Goal: Navigation & Orientation: Find specific page/section

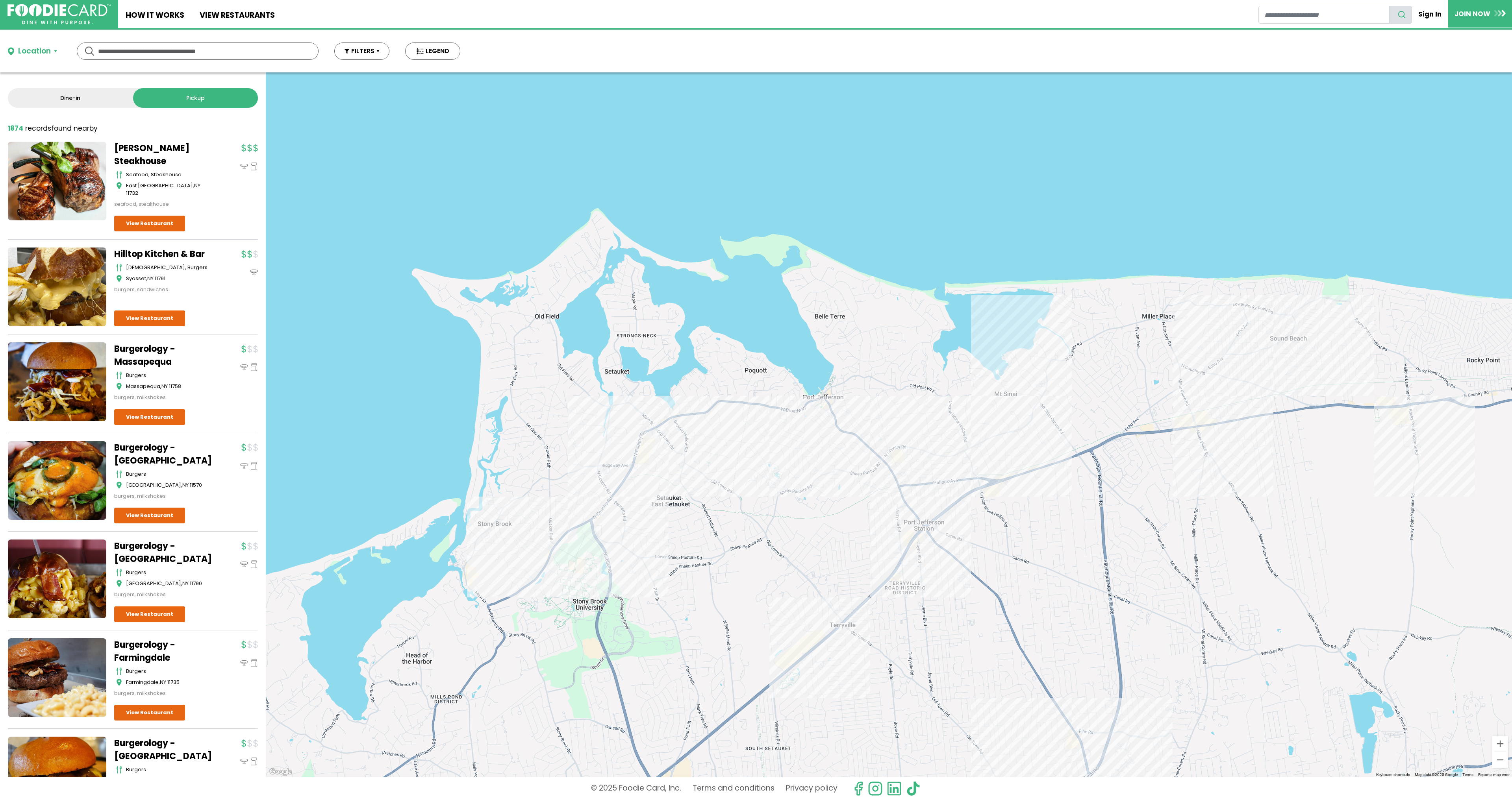
drag, startPoint x: 1051, startPoint y: 388, endPoint x: 794, endPoint y: 525, distance: 291.2
click at [794, 525] on div at bounding box center [888, 424] width 1246 height 705
click at [545, 532] on div at bounding box center [888, 424] width 1246 height 705
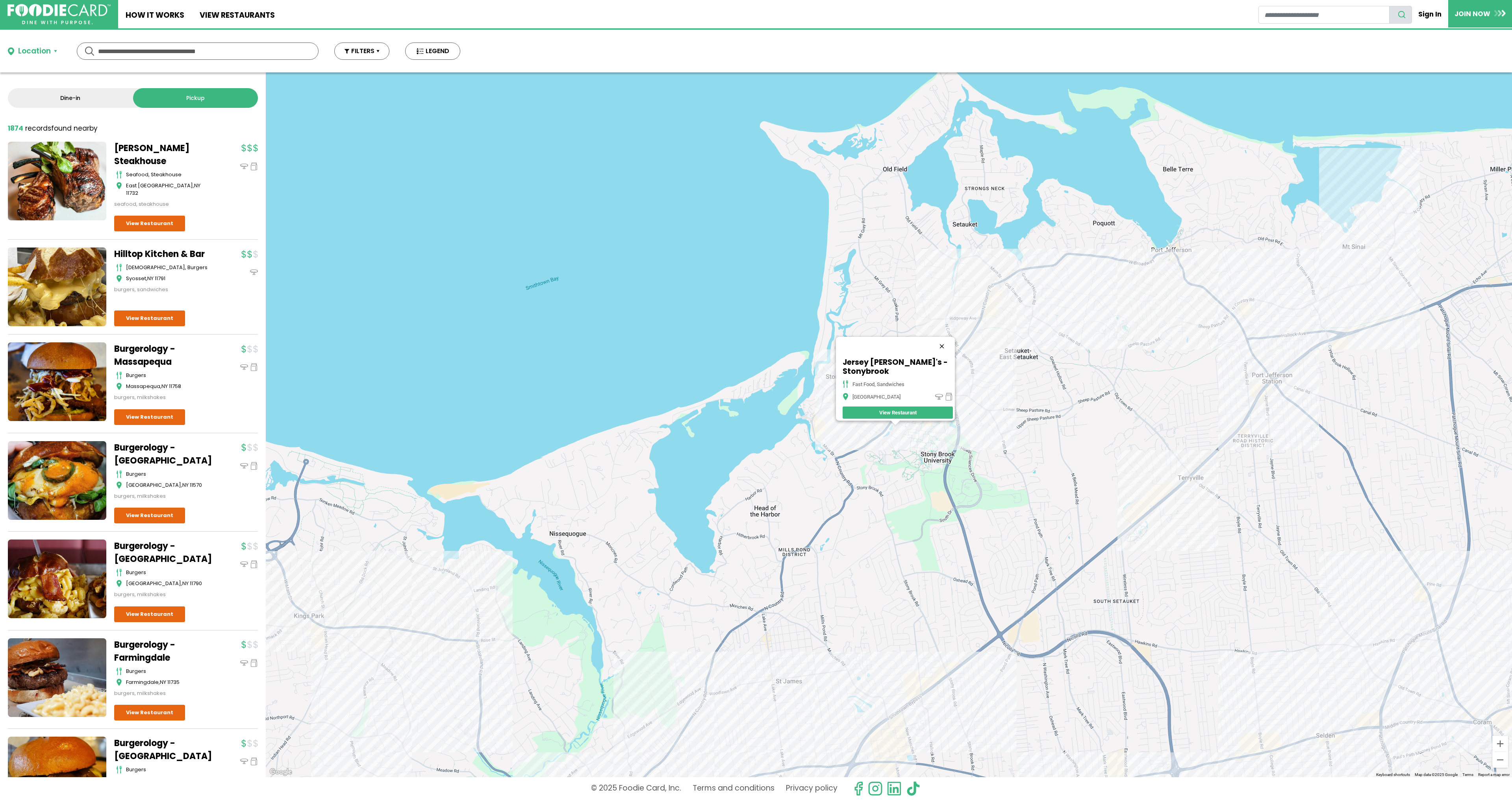
click at [942, 351] on button "Close" at bounding box center [941, 346] width 19 height 19
click at [895, 427] on div at bounding box center [888, 424] width 1246 height 705
click at [942, 351] on button "Close" at bounding box center [941, 346] width 19 height 19
click at [902, 413] on div at bounding box center [888, 424] width 1246 height 705
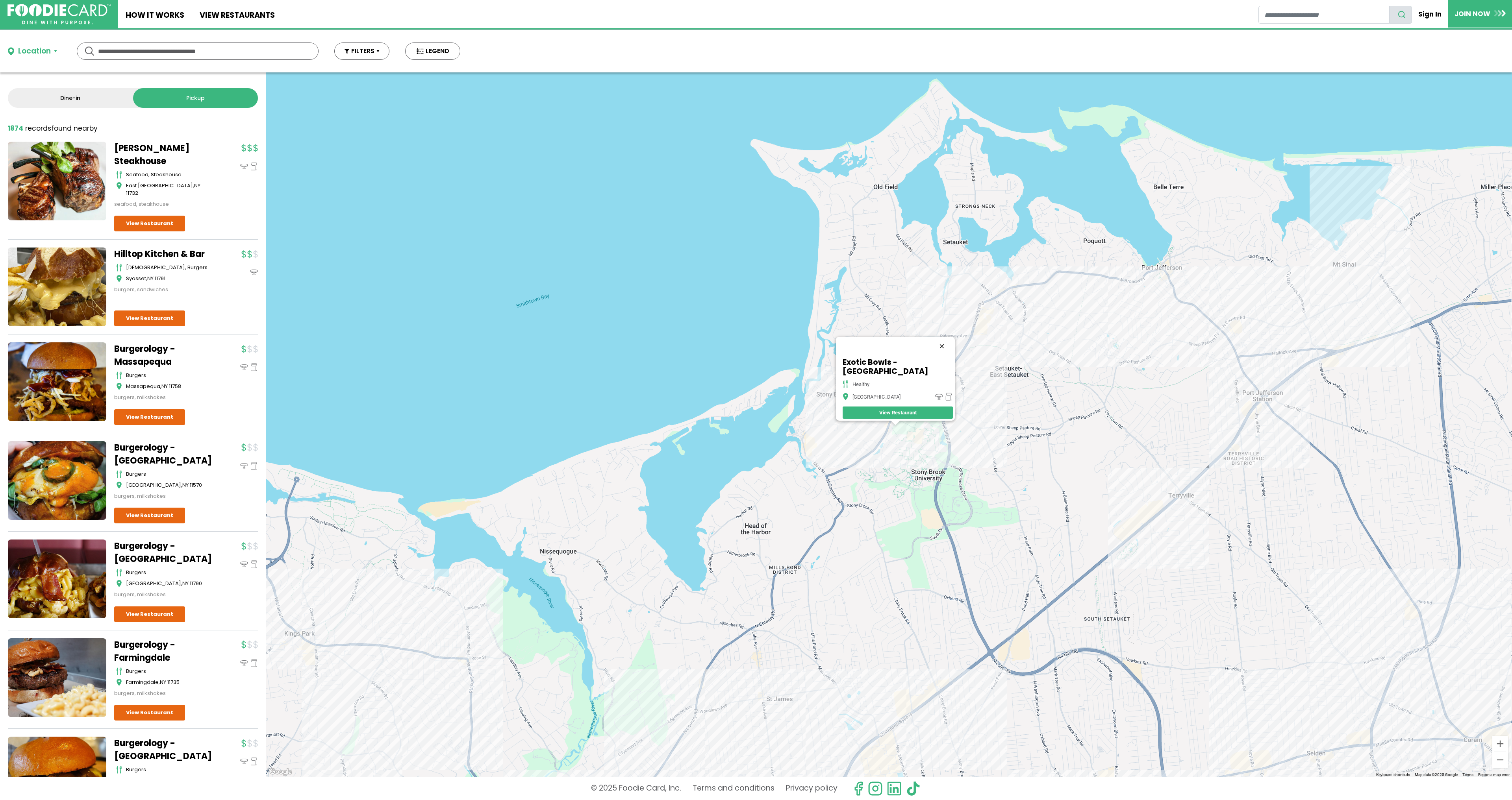
click at [941, 348] on button "Close" at bounding box center [941, 346] width 19 height 19
click at [902, 423] on div at bounding box center [888, 424] width 1246 height 705
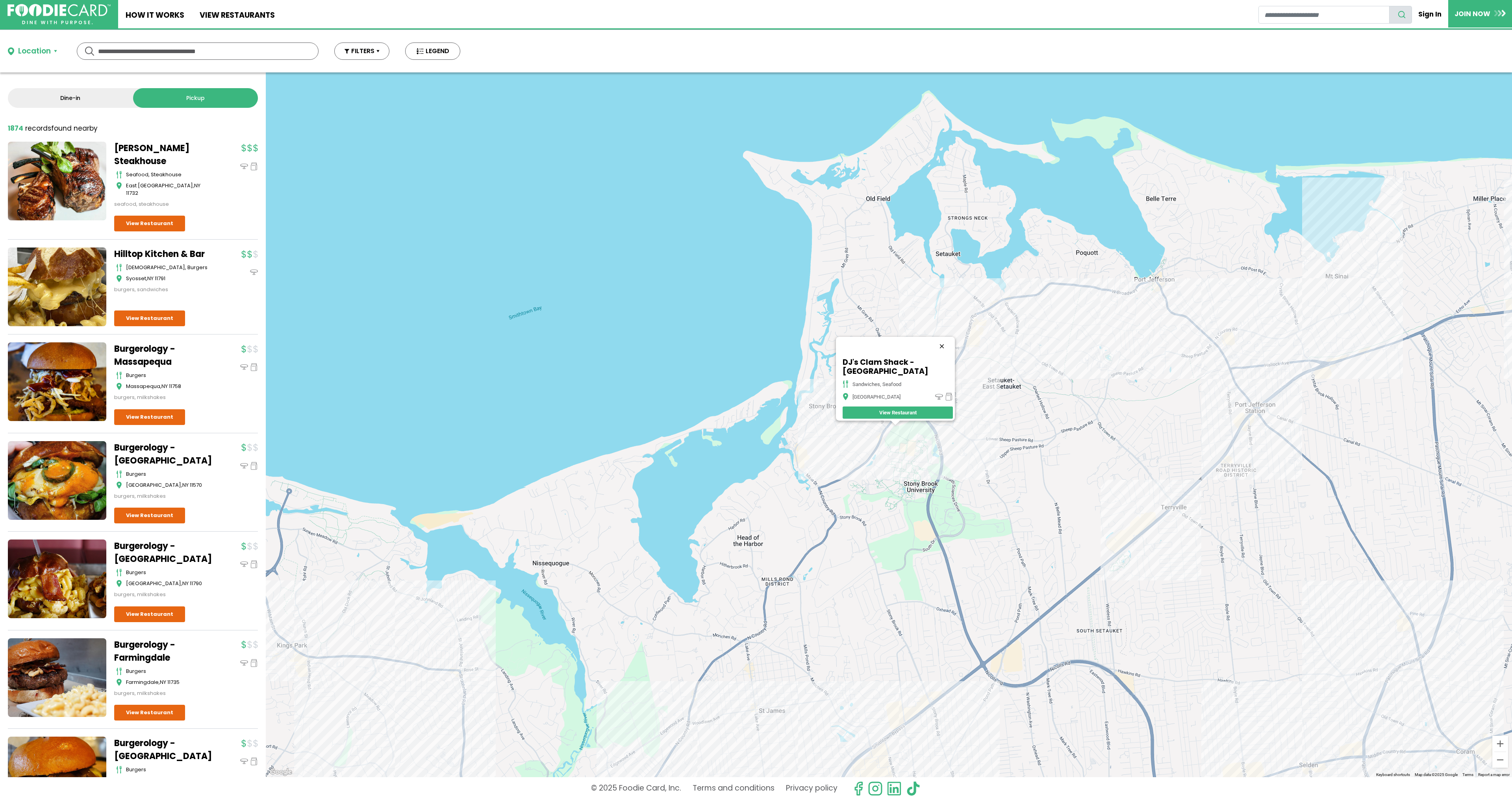
click at [944, 342] on button "Close" at bounding box center [941, 346] width 19 height 19
click at [948, 532] on div at bounding box center [888, 424] width 1246 height 705
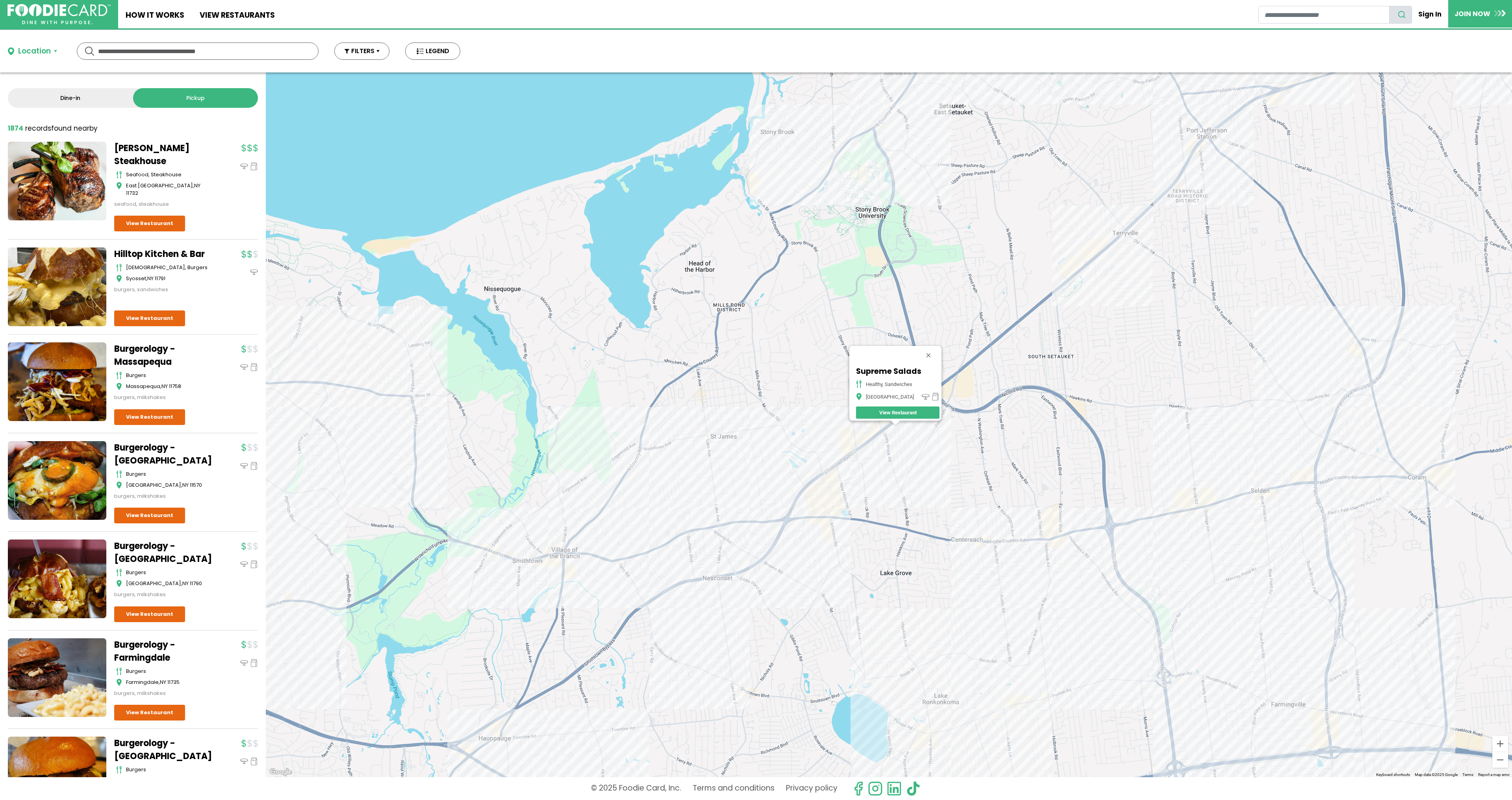
click at [882, 438] on div "Supreme Salads healthy, sandwiches [GEOGRAPHIC_DATA] View Restaurant" at bounding box center [888, 424] width 1246 height 705
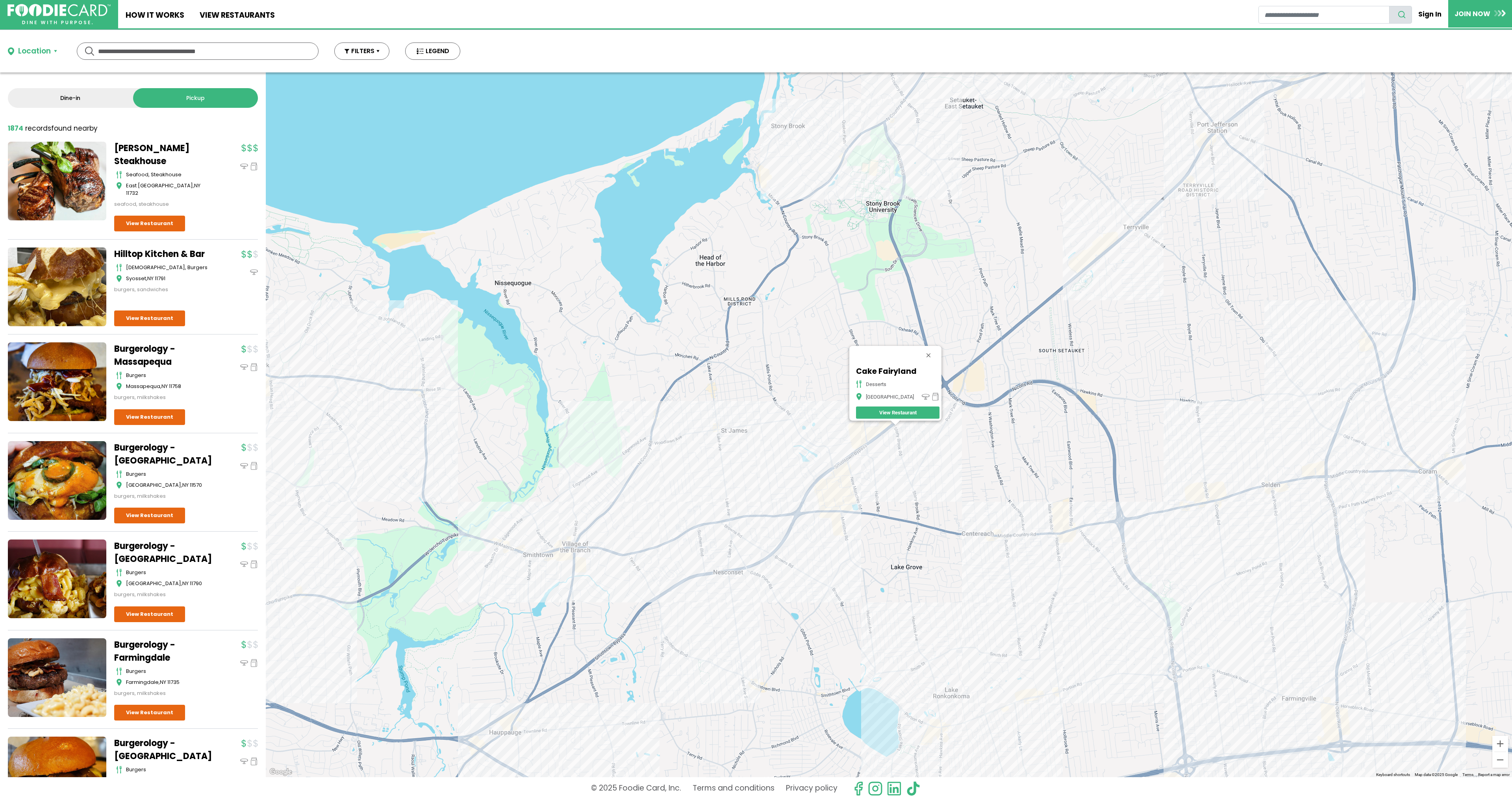
click at [876, 439] on div "Cake Fairyland desserts [GEOGRAPHIC_DATA] View Restaurant" at bounding box center [888, 424] width 1246 height 705
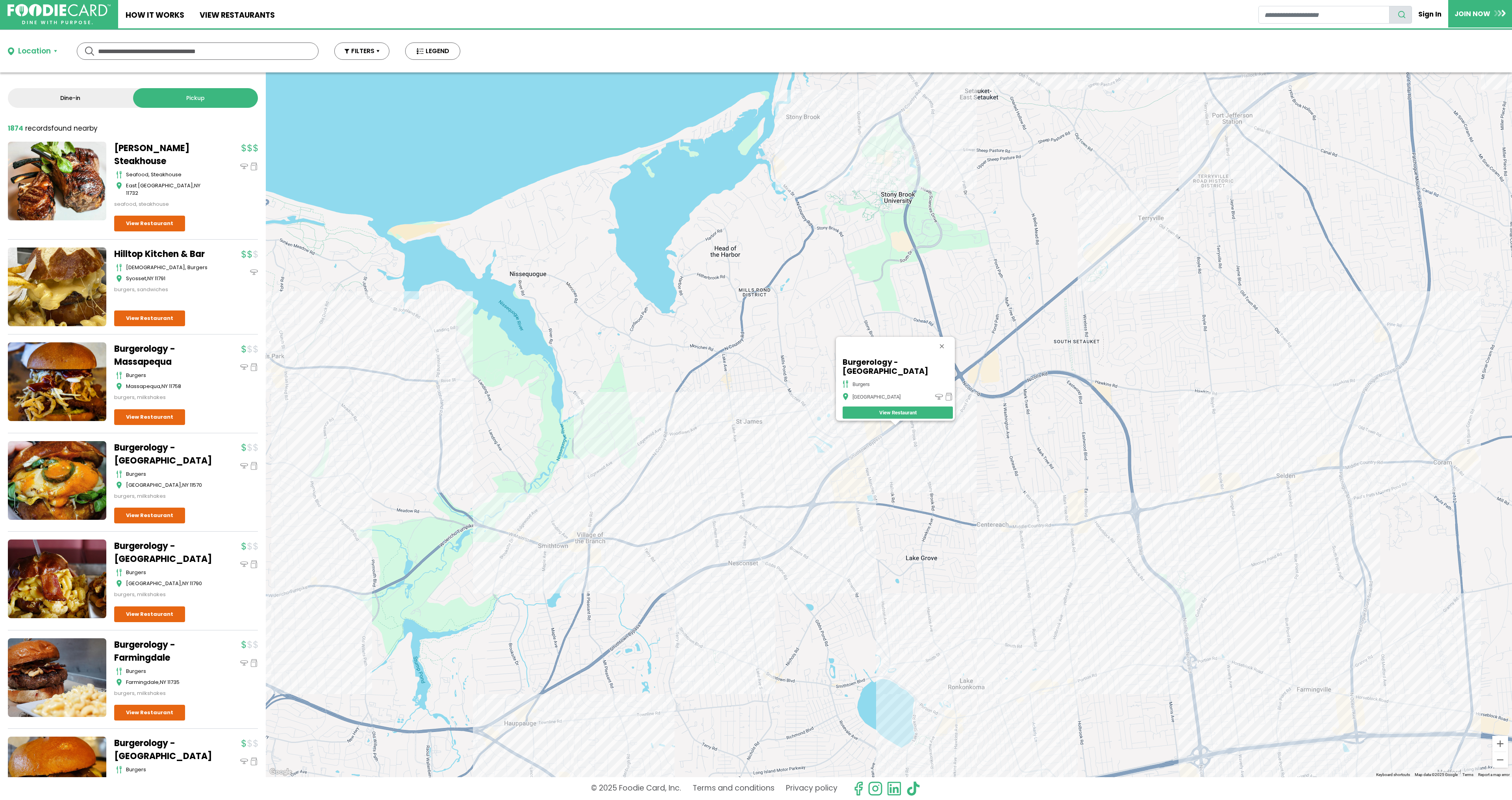
click at [885, 444] on div "Burgerology - [GEOGRAPHIC_DATA] burgers [GEOGRAPHIC_DATA] View Restaurant" at bounding box center [888, 424] width 1246 height 705
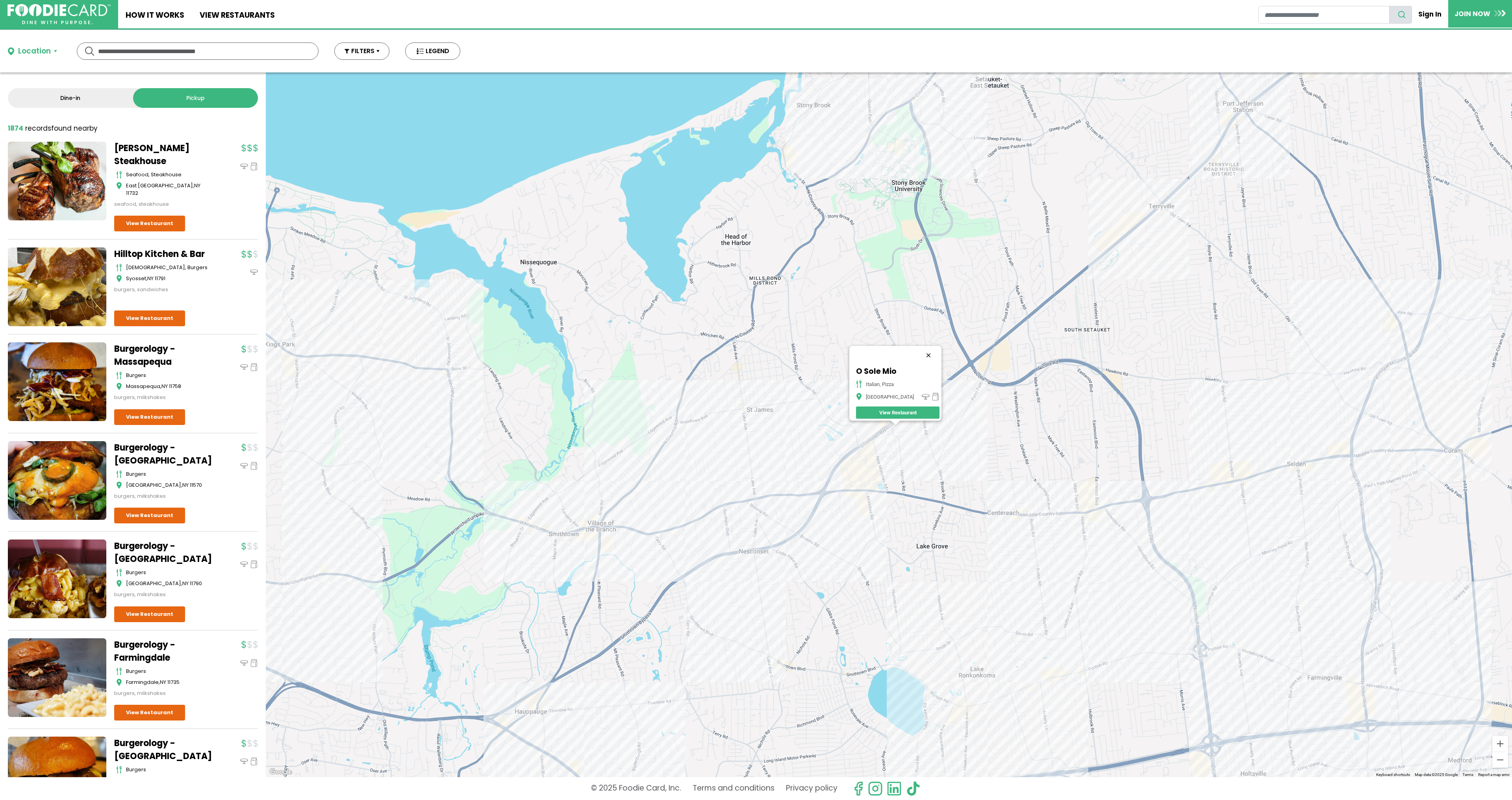
click at [925, 351] on button "Close" at bounding box center [928, 356] width 19 height 19
click at [912, 413] on div at bounding box center [888, 424] width 1246 height 705
click at [909, 419] on div at bounding box center [888, 424] width 1246 height 705
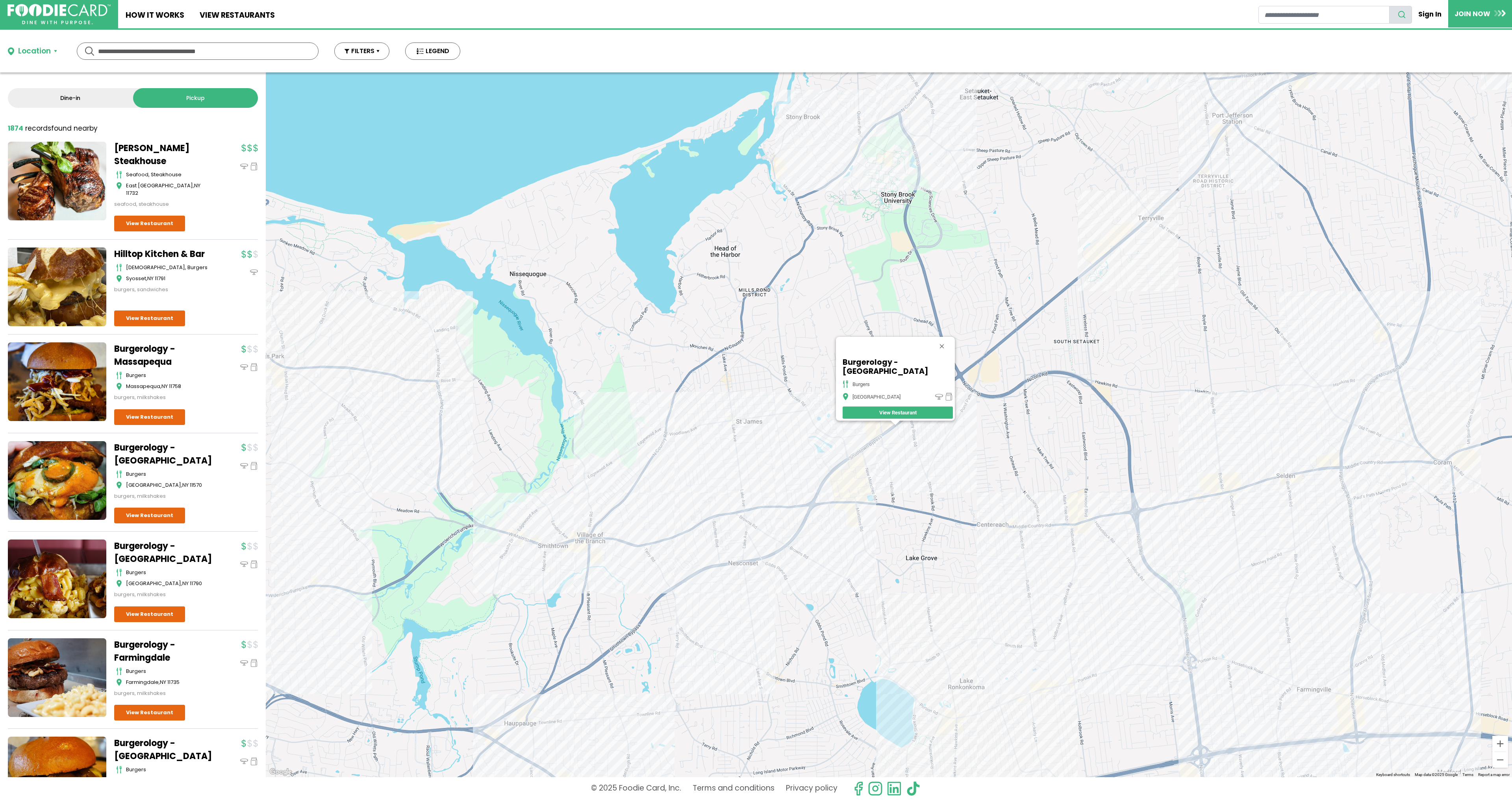
click at [1008, 242] on div "Burgerology - [GEOGRAPHIC_DATA] burgers [GEOGRAPHIC_DATA] View Restaurant" at bounding box center [888, 424] width 1246 height 705
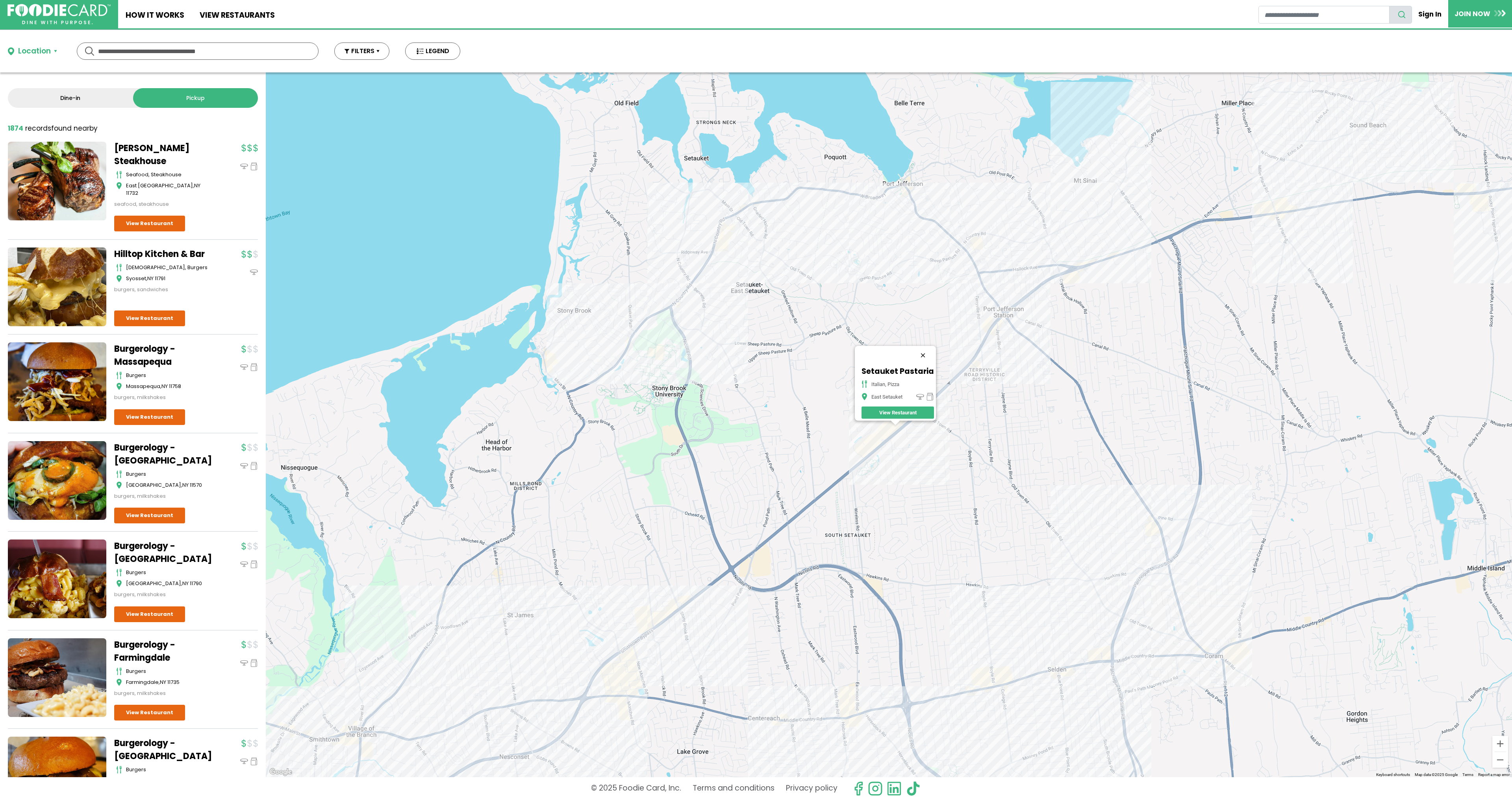
click at [928, 348] on button "Close" at bounding box center [923, 356] width 19 height 19
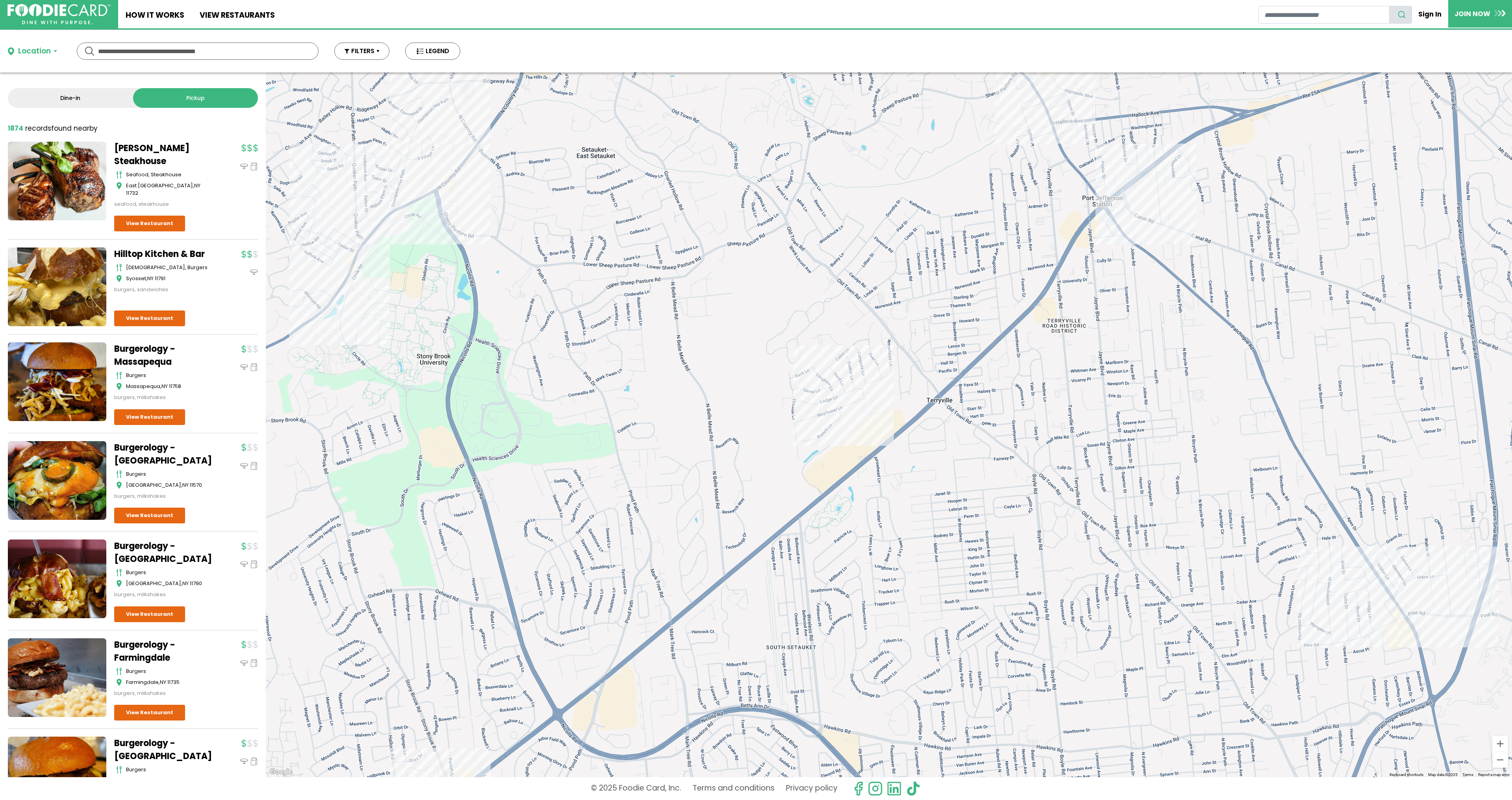
click at [884, 429] on div at bounding box center [888, 424] width 1246 height 705
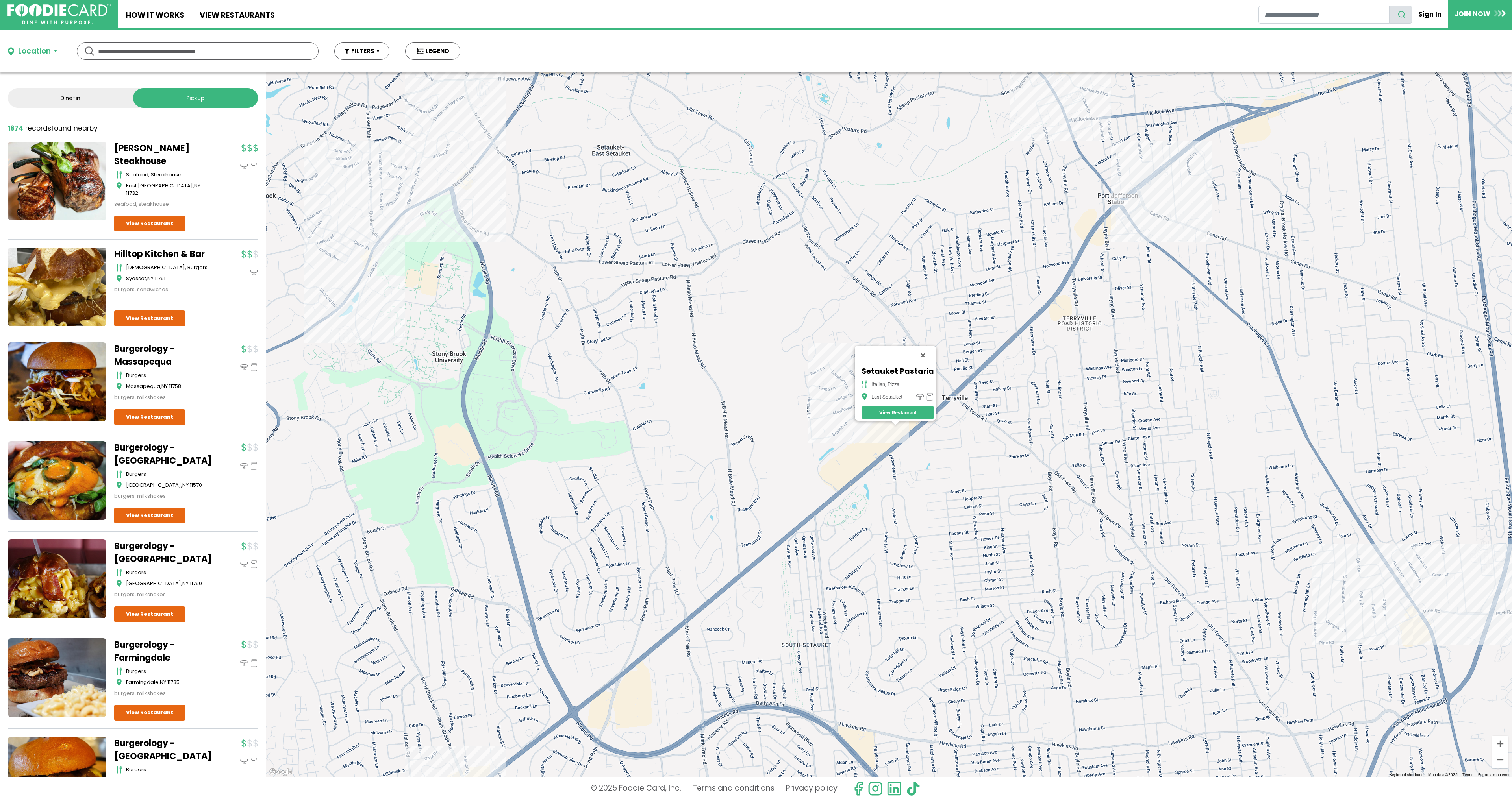
click at [923, 346] on button "Close" at bounding box center [923, 356] width 19 height 19
click at [901, 428] on div at bounding box center [888, 424] width 1246 height 705
click at [901, 428] on div "Setauket Pastaria italian, pizza East Setauket View Restaurant" at bounding box center [888, 424] width 1246 height 705
click at [902, 427] on div "Setauket Pastaria italian, pizza East Setauket View Restaurant" at bounding box center [888, 424] width 1246 height 705
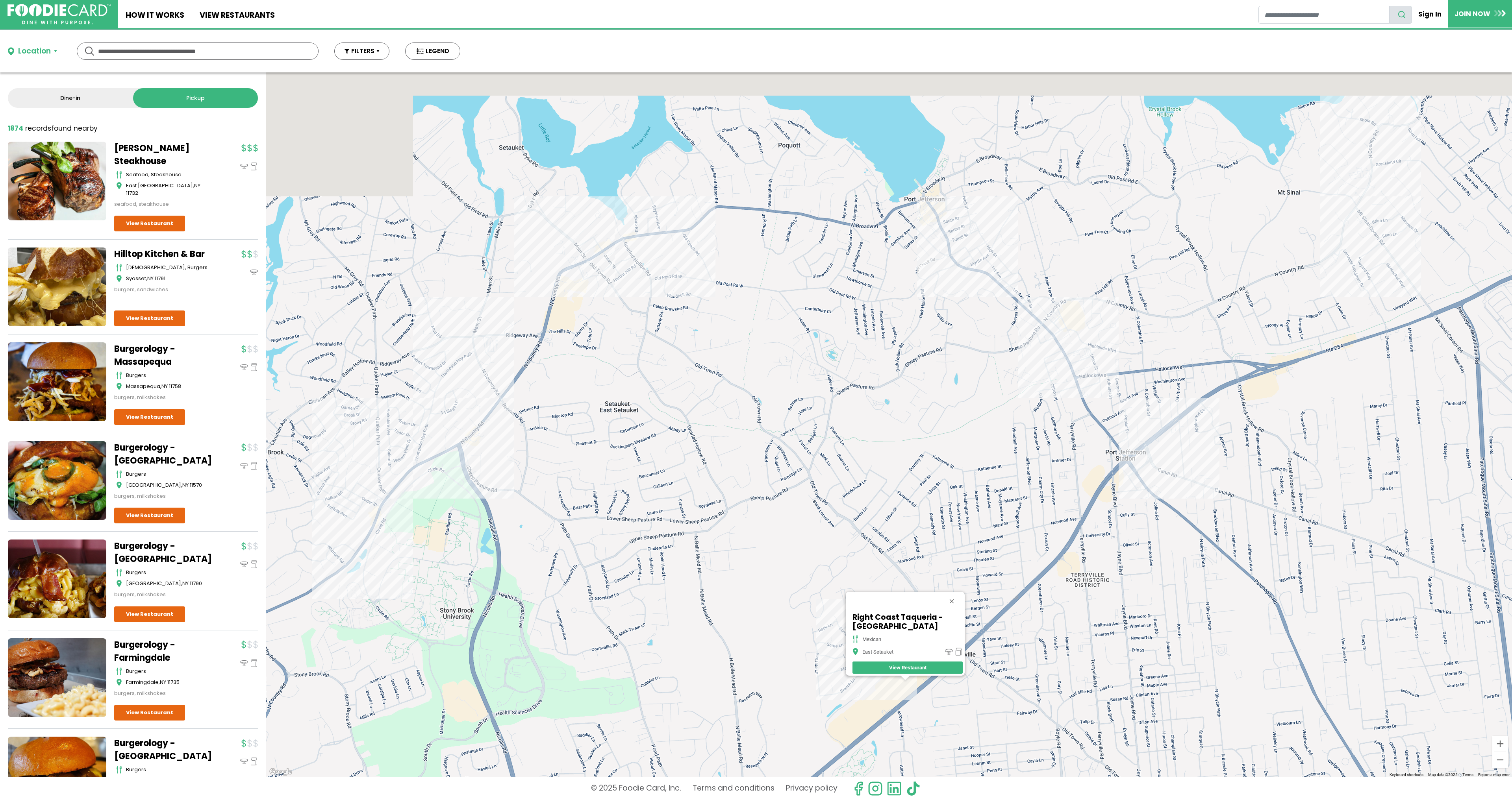
drag, startPoint x: 902, startPoint y: 189, endPoint x: 905, endPoint y: 509, distance: 320.0
click at [905, 506] on div "Right Coast Taqueria - [GEOGRAPHIC_DATA] [GEOGRAPHIC_DATA] View Restaurant" at bounding box center [888, 424] width 1246 height 705
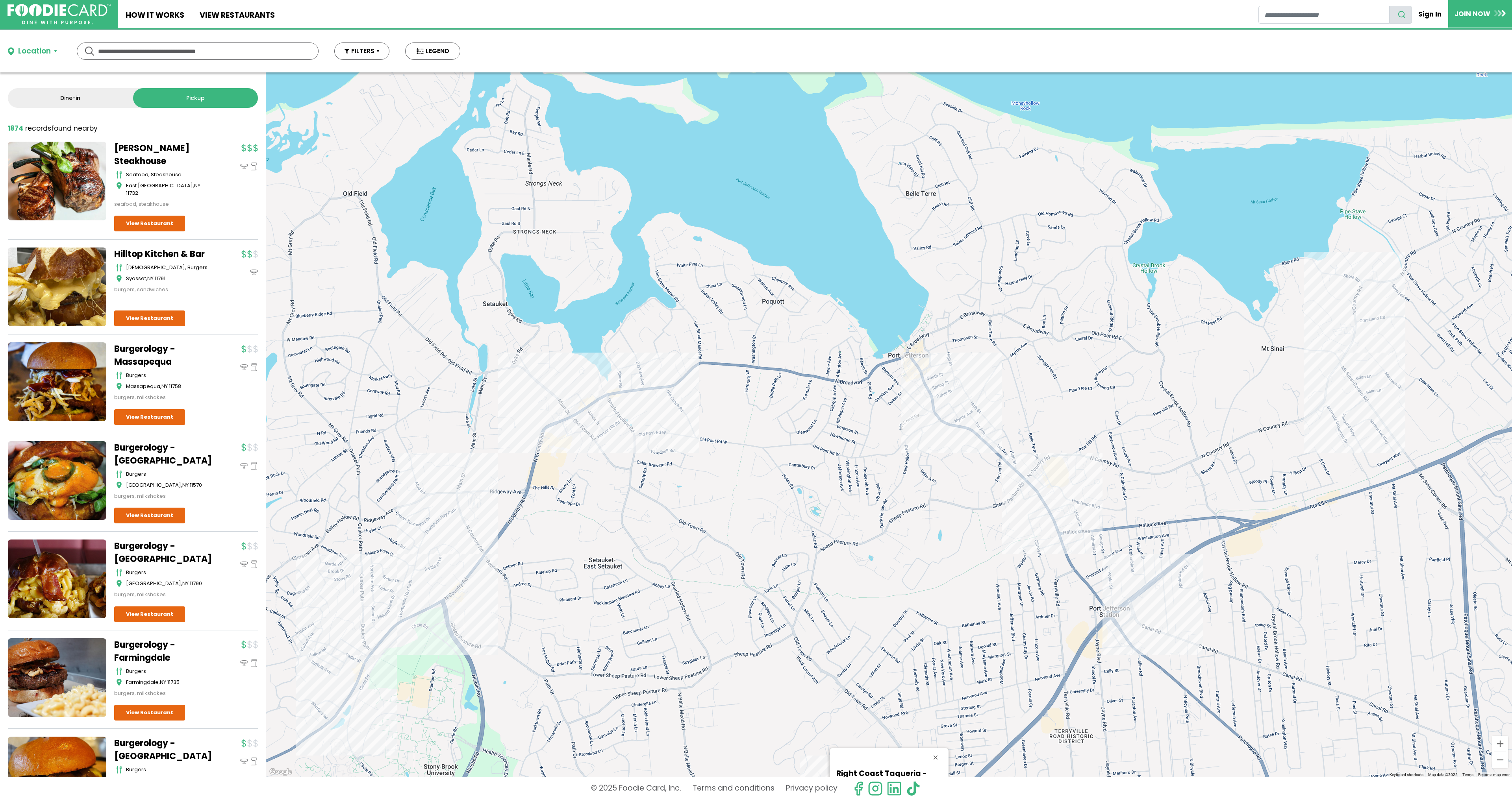
click at [466, 532] on div "Right Coast Taqueria - [GEOGRAPHIC_DATA] [GEOGRAPHIC_DATA] View Restaurant" at bounding box center [888, 424] width 1246 height 705
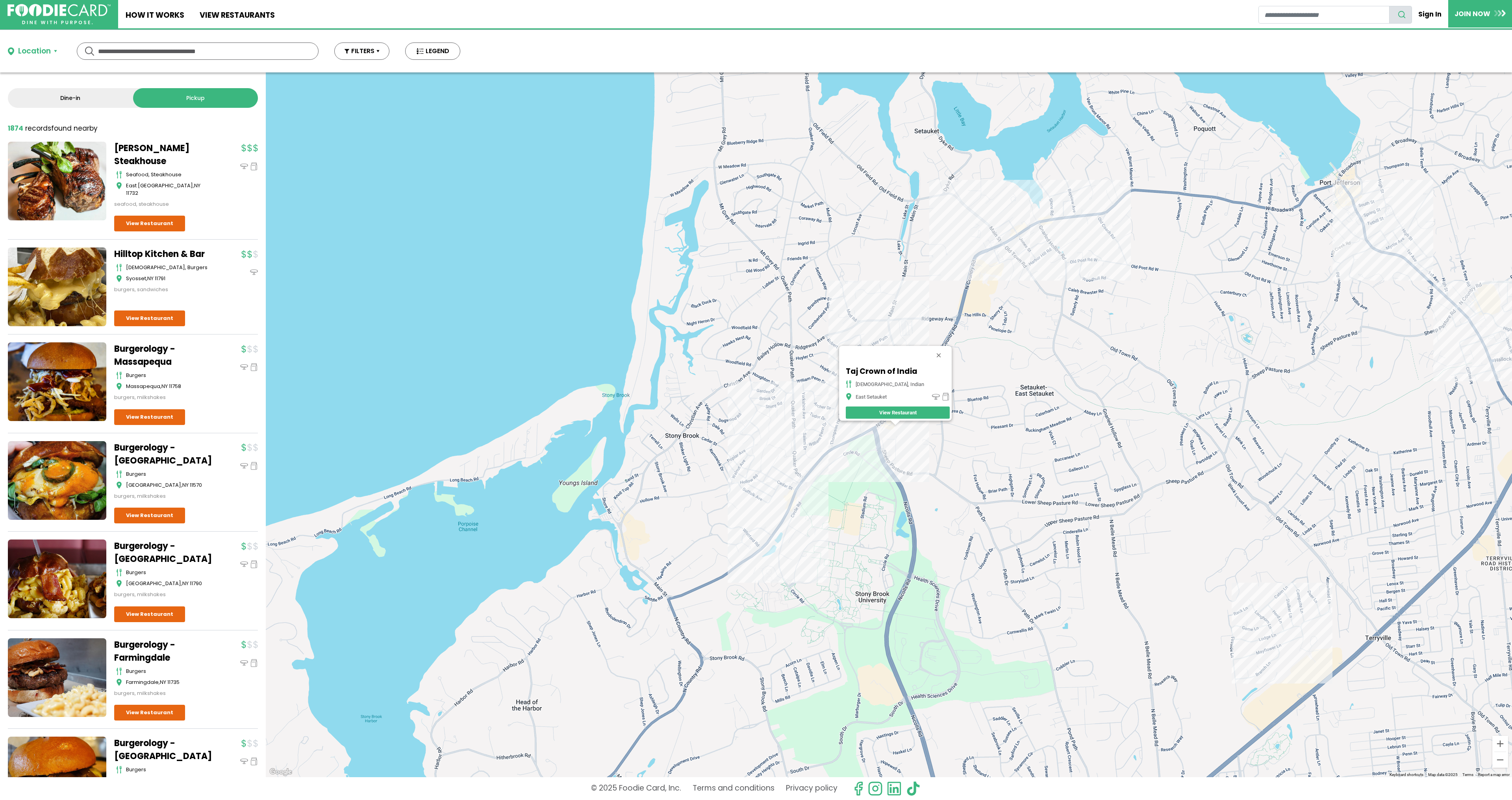
click at [929, 347] on button "Close" at bounding box center [939, 356] width 19 height 19
click at [918, 371] on div at bounding box center [888, 424] width 1246 height 705
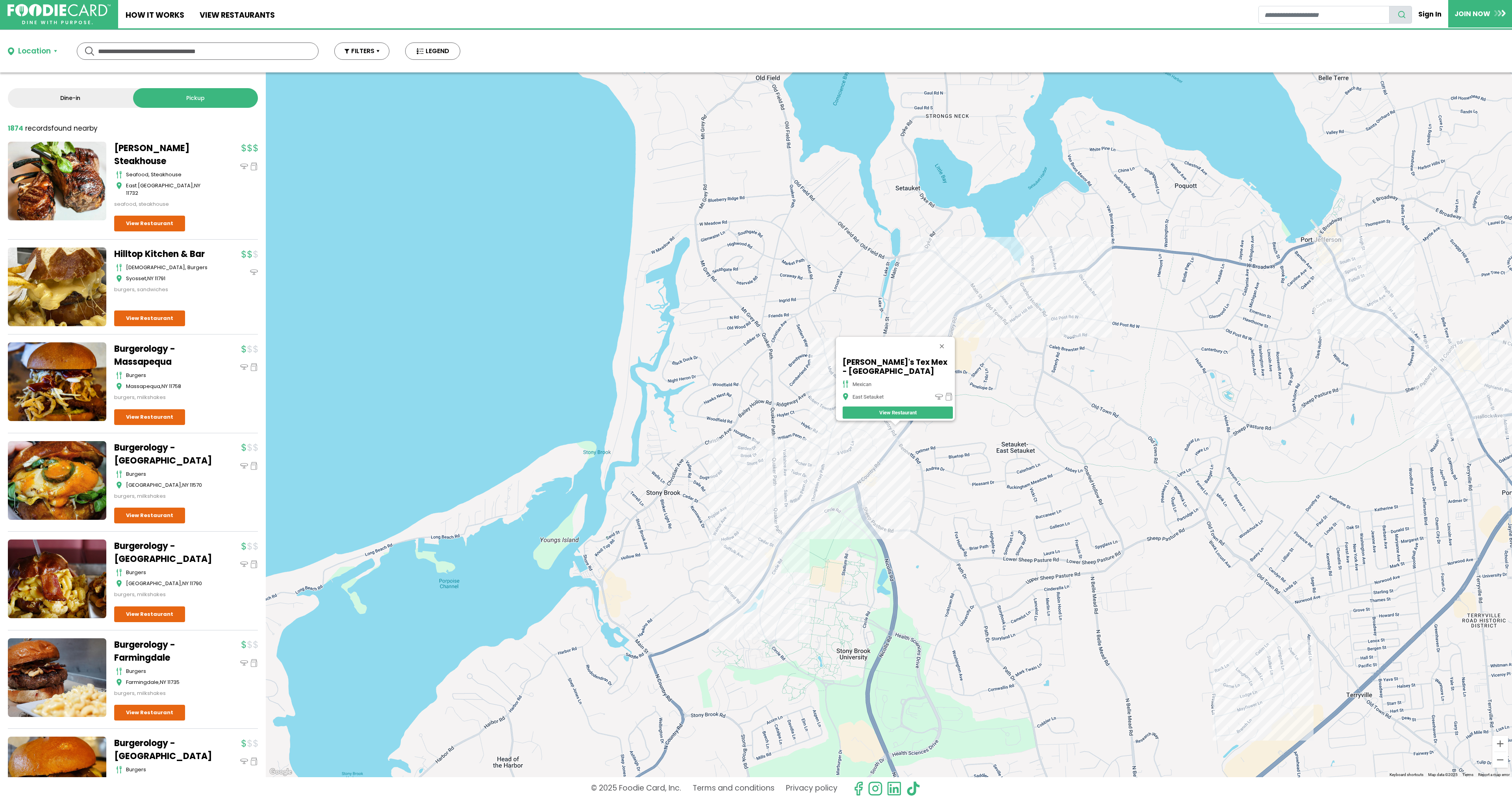
click at [1008, 301] on div "Chico's Tex Mex - [GEOGRAPHIC_DATA] [GEOGRAPHIC_DATA] Setauket View Restaurant" at bounding box center [888, 424] width 1246 height 705
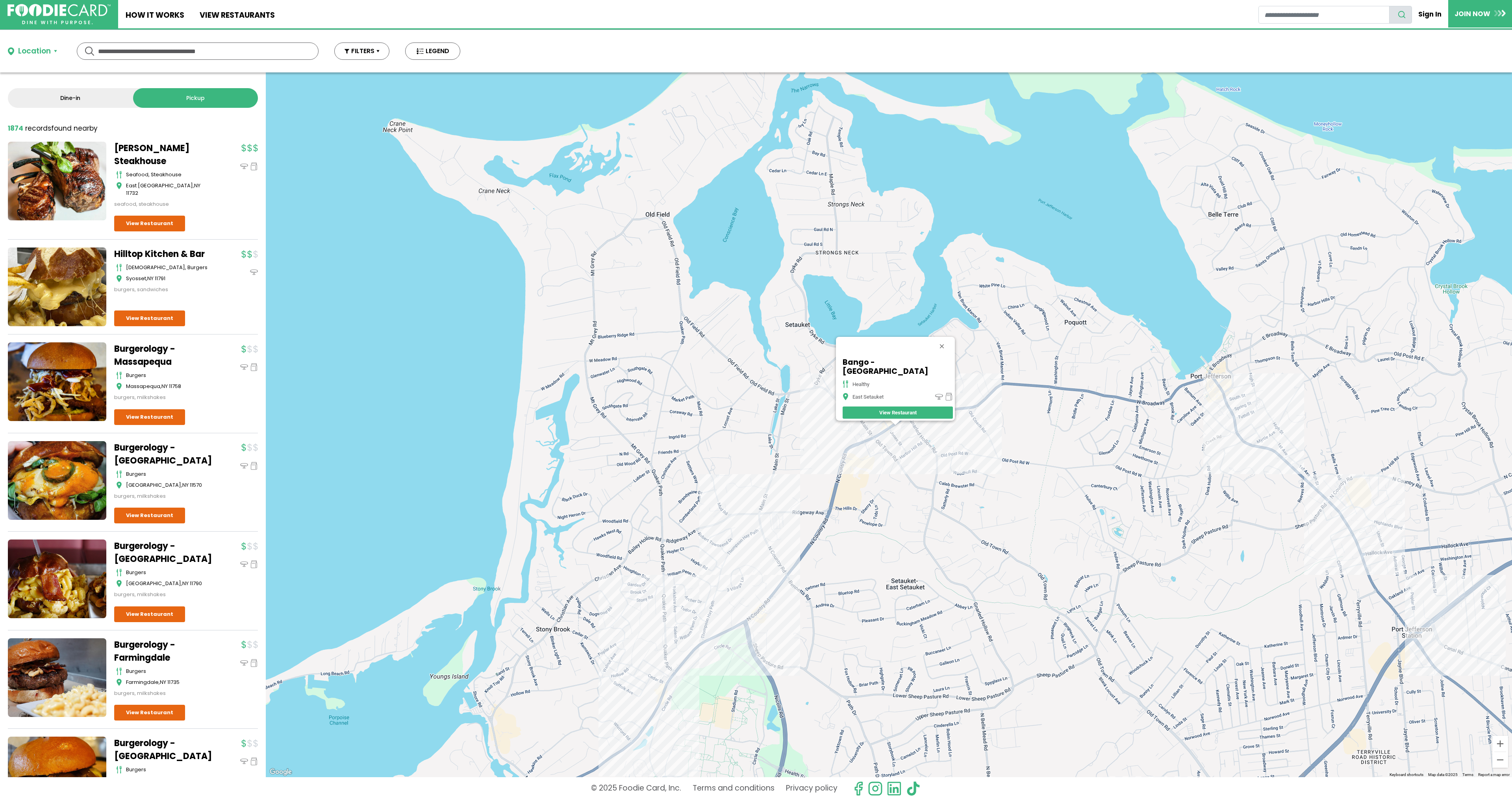
click at [1008, 383] on div "Bango - [GEOGRAPHIC_DATA] healthy [GEOGRAPHIC_DATA] View Restaurant" at bounding box center [888, 424] width 1246 height 705
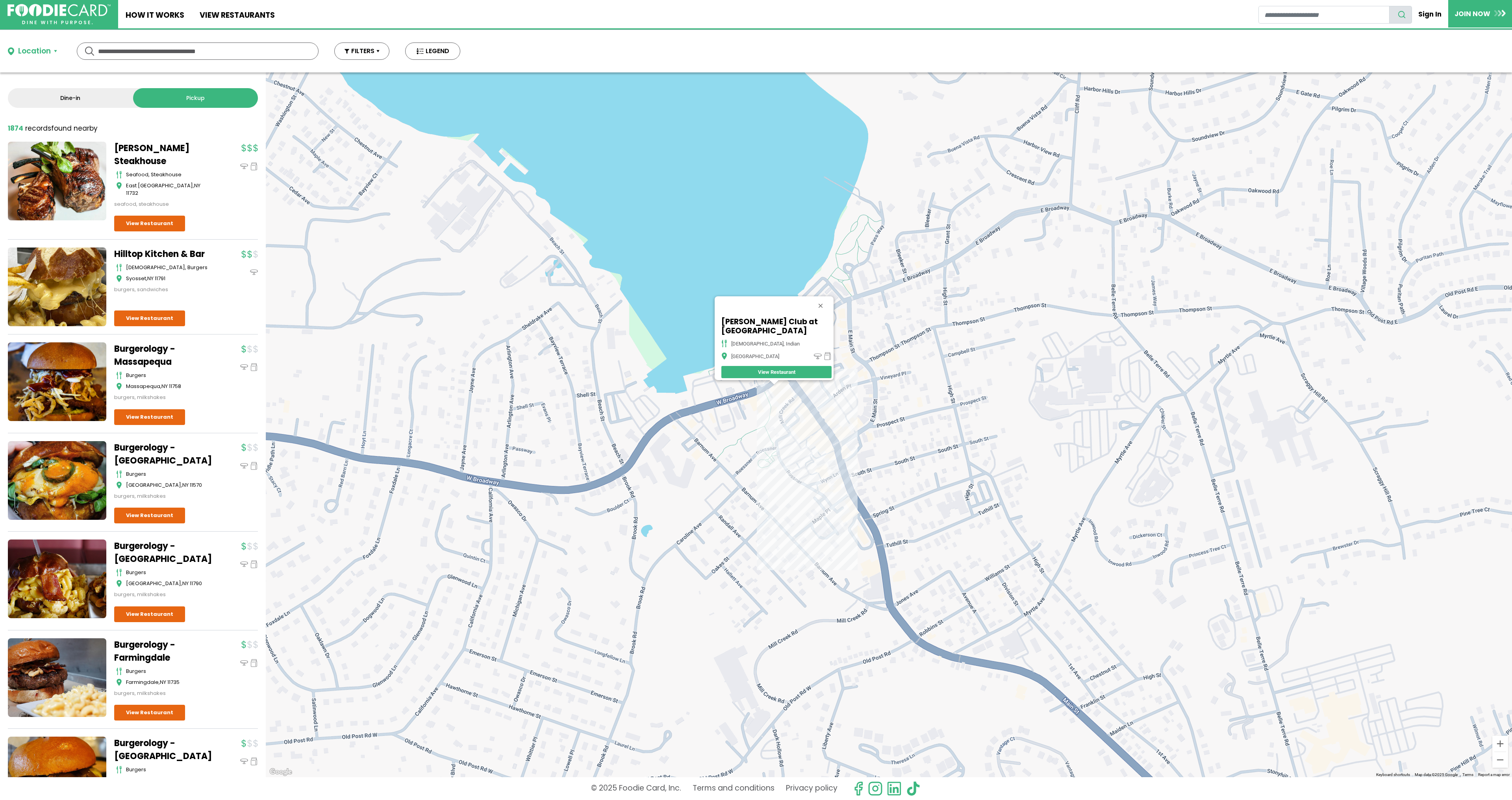
click at [788, 403] on div "[PERSON_NAME] Club at [GEOGRAPHIC_DATA], [GEOGRAPHIC_DATA]" at bounding box center [888, 424] width 1246 height 705
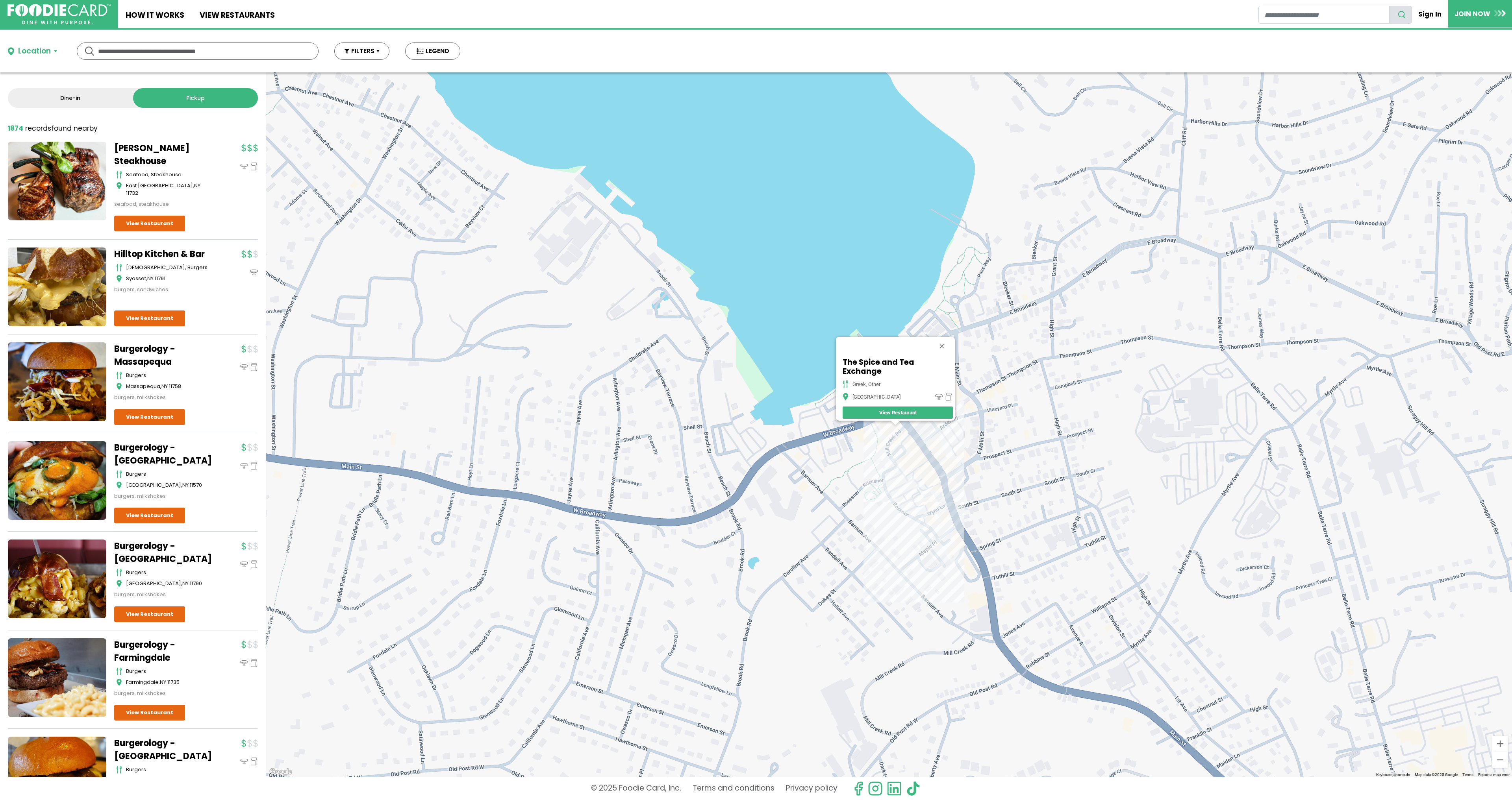
click at [923, 448] on div "The Spice and Tea Exchange greek, other [GEOGRAPHIC_DATA]" at bounding box center [888, 424] width 1246 height 705
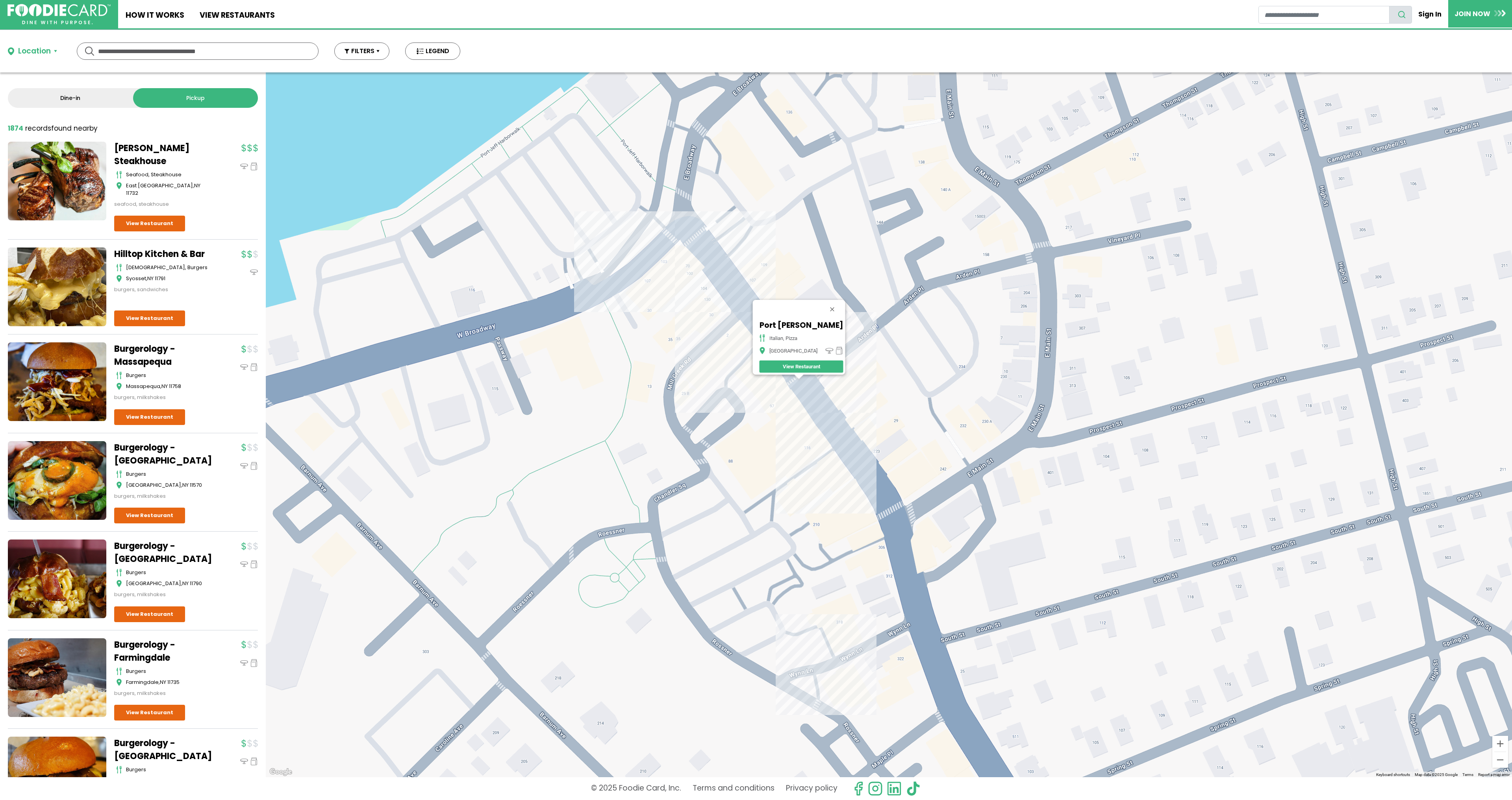
click at [820, 412] on div "Port [PERSON_NAME] Pizza italian, pizza Port Jefferson View Restaurant" at bounding box center [888, 424] width 1246 height 705
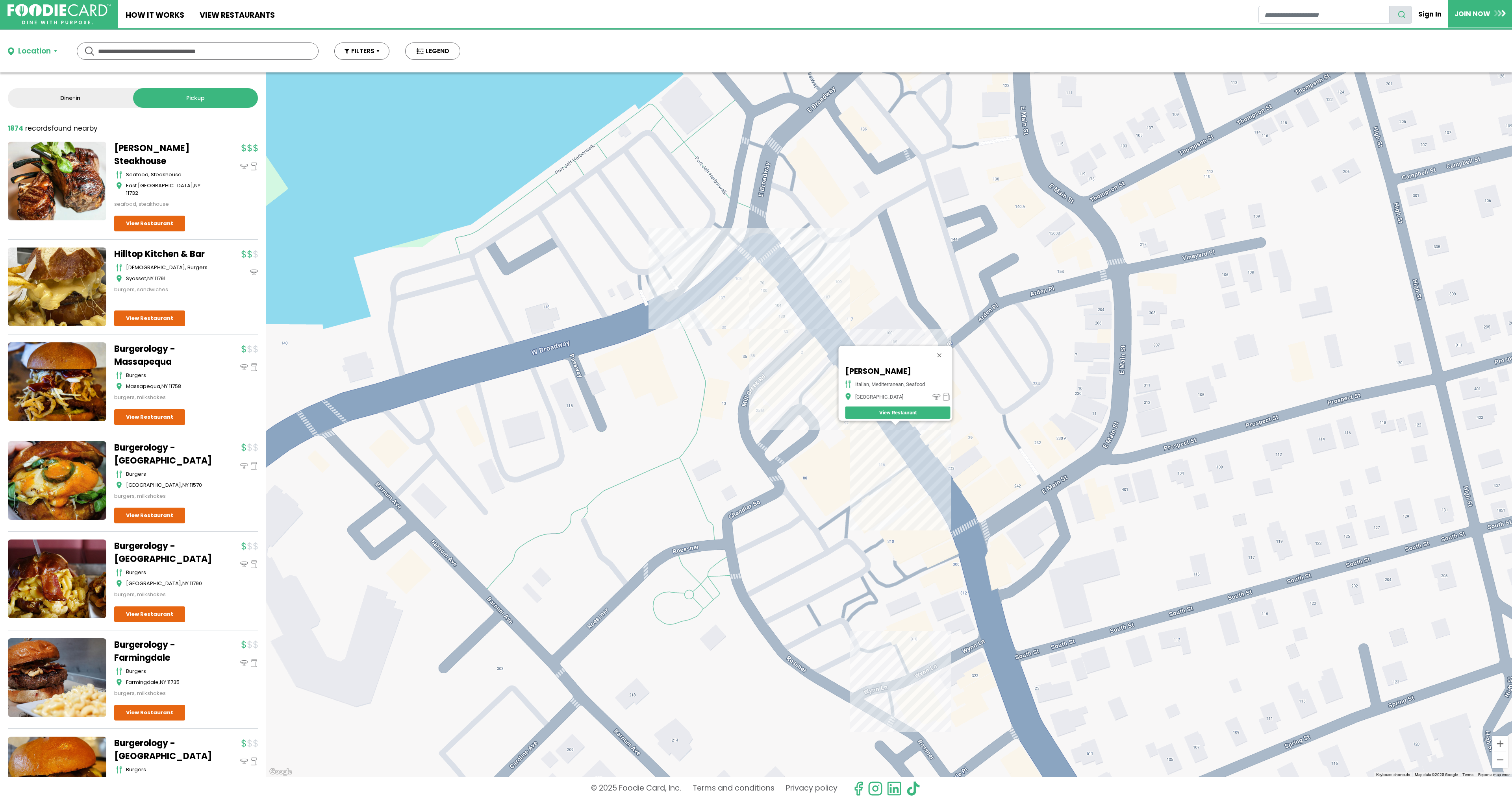
click at [898, 443] on div "[PERSON_NAME] italian, [GEOGRAPHIC_DATA], seafood [GEOGRAPHIC_DATA] View Restau…" at bounding box center [888, 424] width 1246 height 705
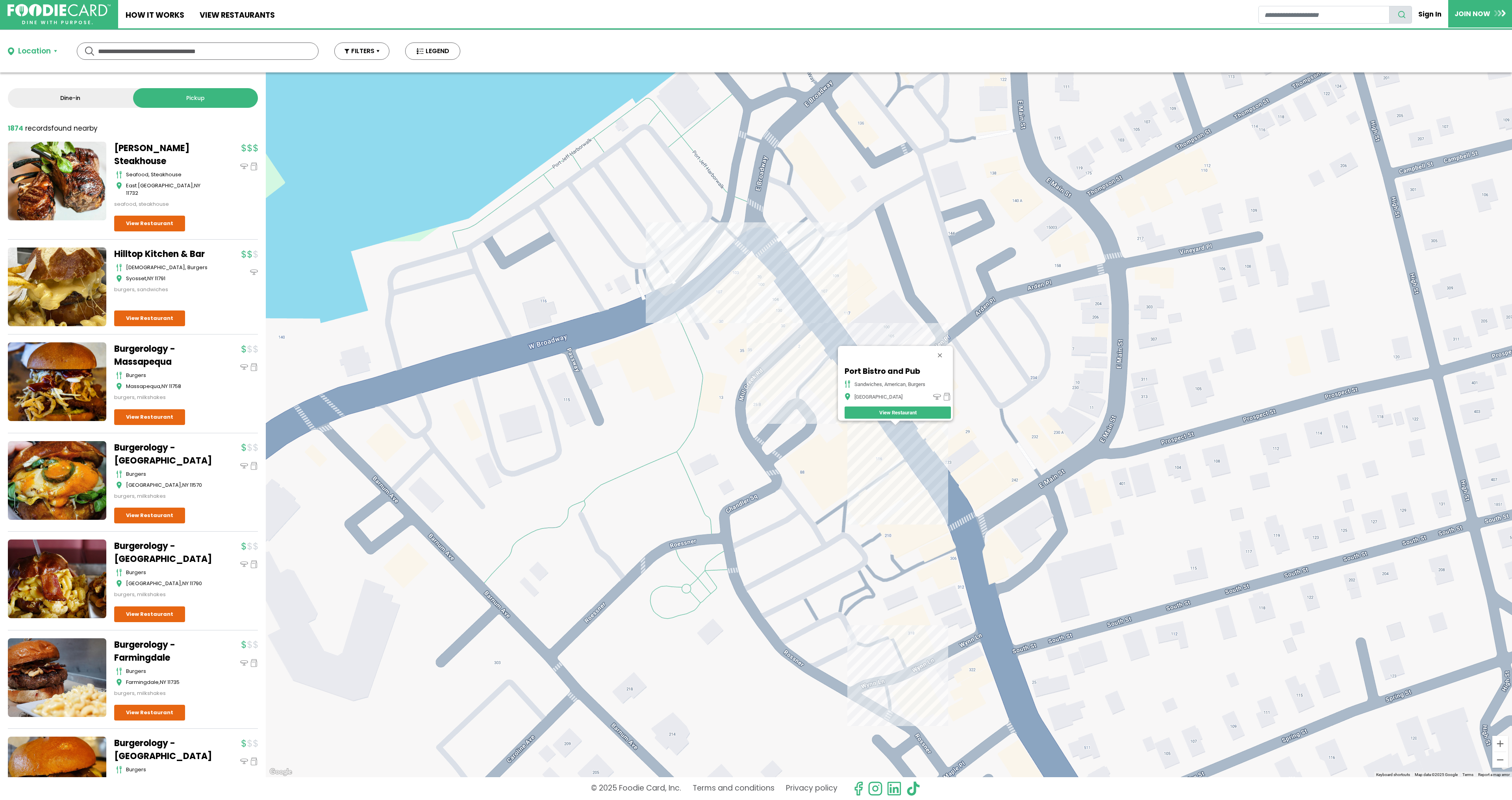
click at [910, 460] on div "Port Bistro and Pub Sandwiches, American, Burgers [GEOGRAPHIC_DATA] View Restau…" at bounding box center [888, 424] width 1246 height 705
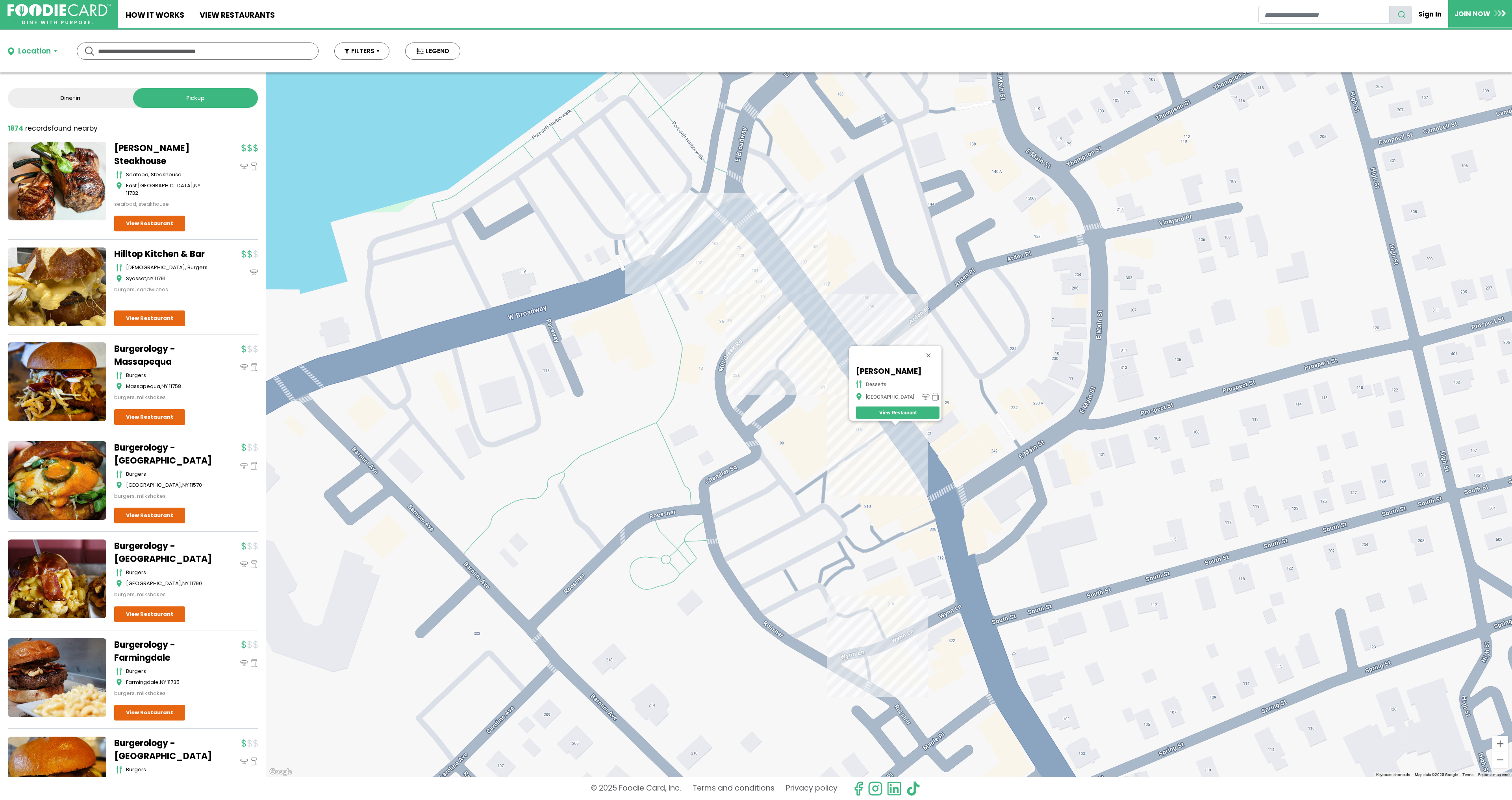
click at [900, 532] on div "Yogo Delish Desserts Port Jefferson View Restaurant" at bounding box center [888, 424] width 1246 height 705
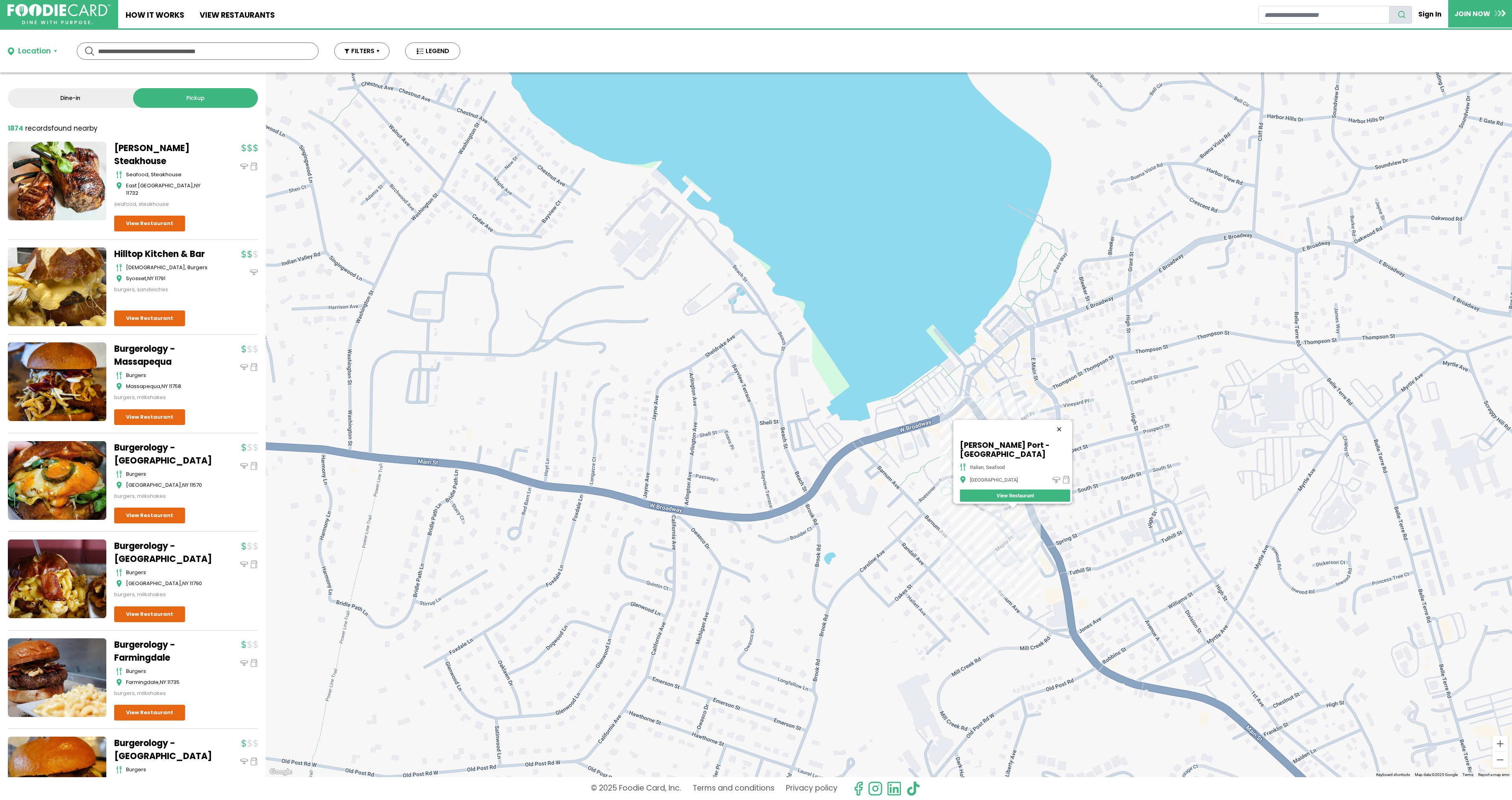
click at [1008, 434] on button "Close" at bounding box center [1059, 429] width 19 height 19
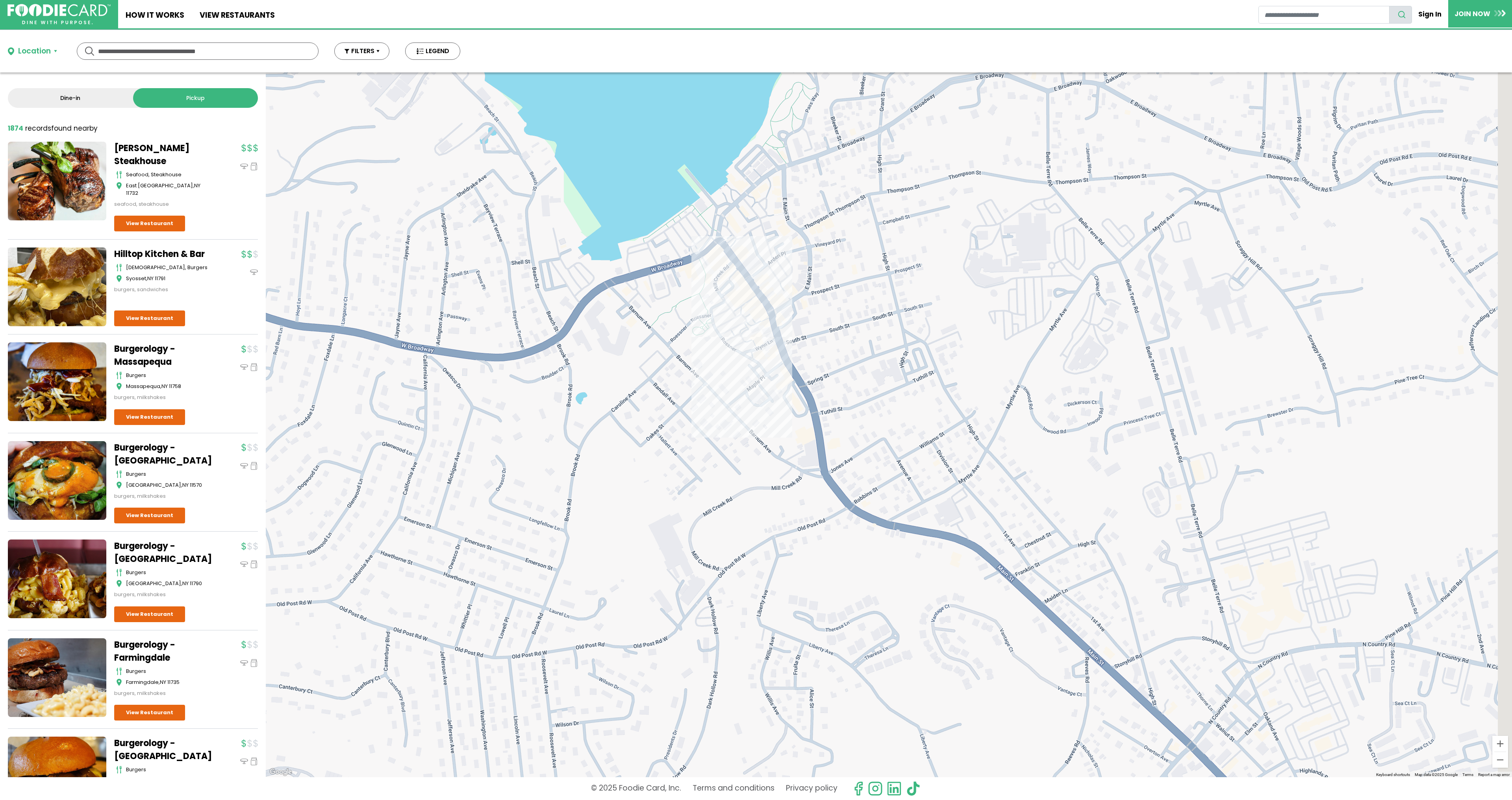
drag, startPoint x: 1077, startPoint y: 509, endPoint x: 866, endPoint y: 388, distance: 243.2
click at [897, 399] on div at bounding box center [888, 424] width 1246 height 705
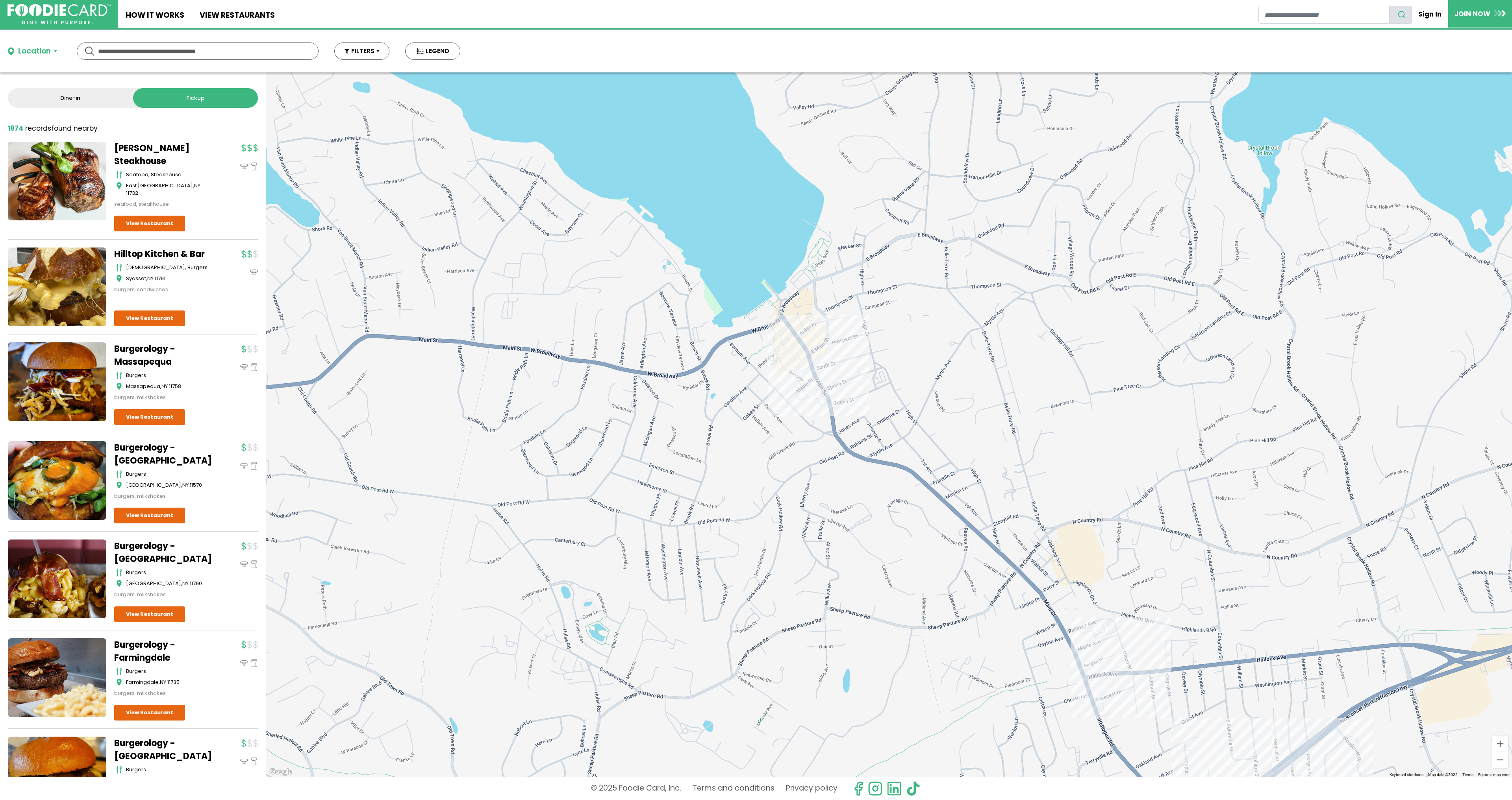
click at [1008, 532] on div at bounding box center [888, 424] width 1246 height 705
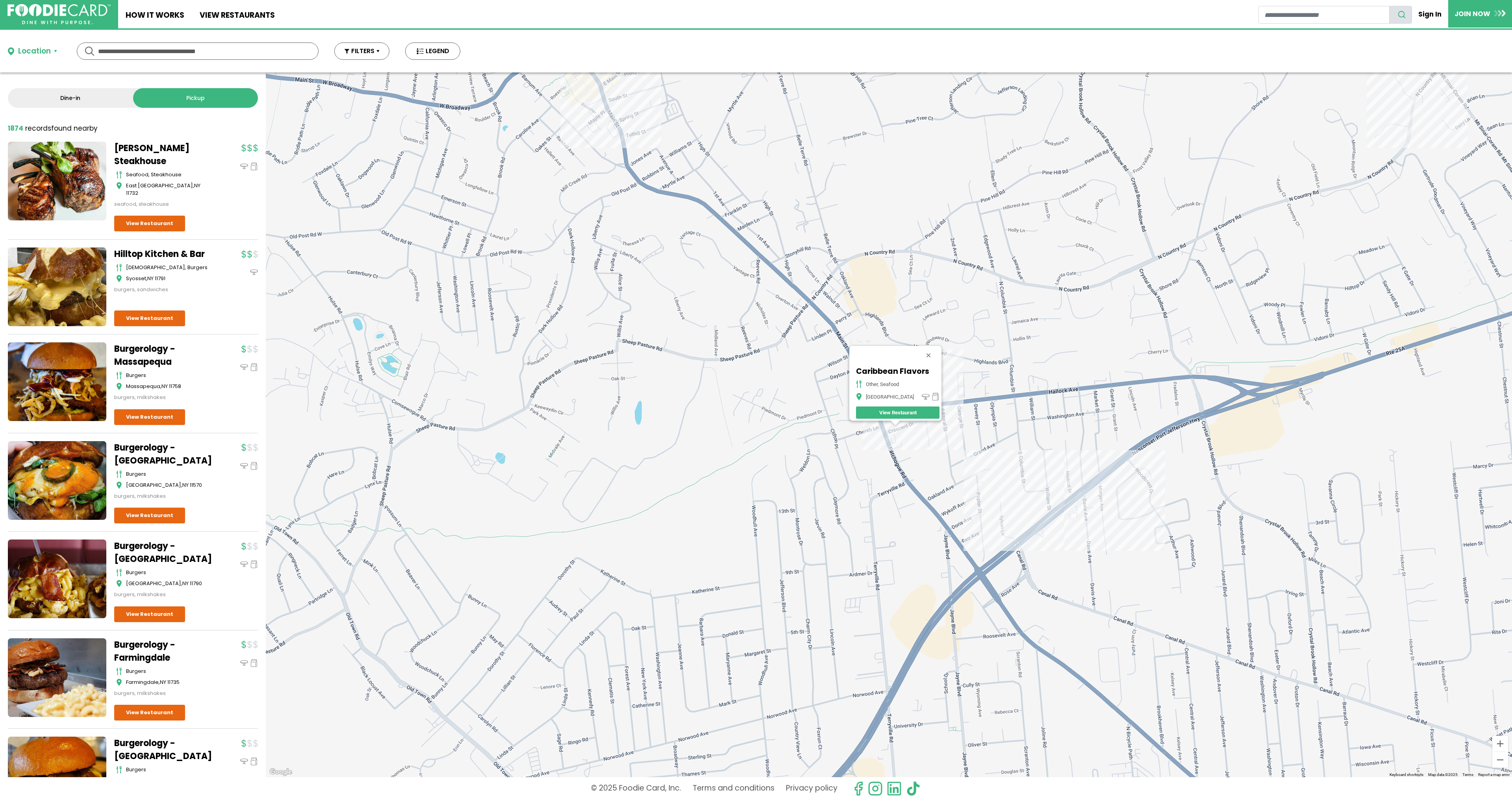
click at [1008, 518] on div "Caribbean Flavors other, seafood [GEOGRAPHIC_DATA] View Restaurant" at bounding box center [888, 424] width 1246 height 705
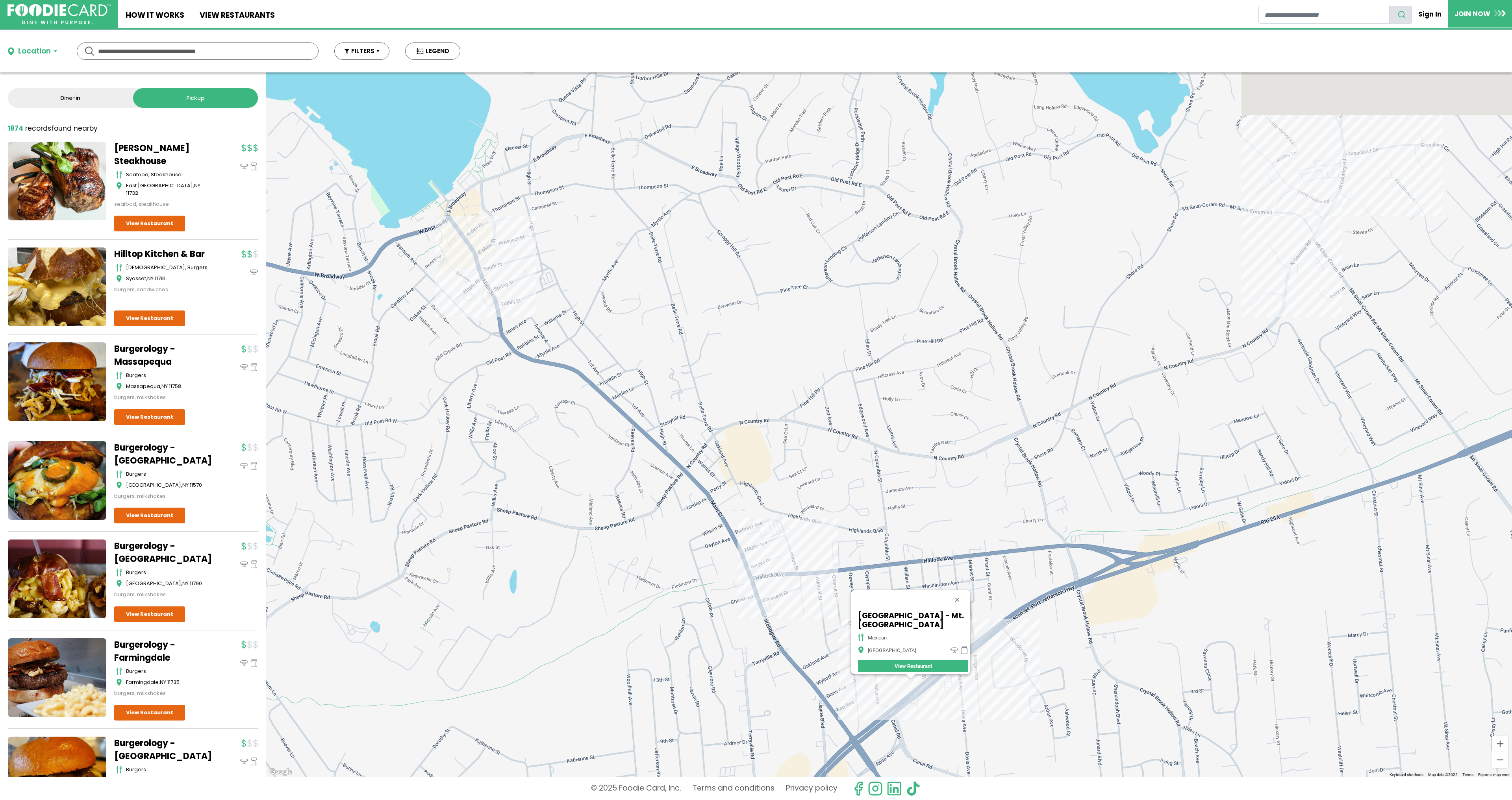
drag, startPoint x: 959, startPoint y: 248, endPoint x: 980, endPoint y: 553, distance: 305.7
click at [980, 532] on div "[GEOGRAPHIC_DATA] - Mt. [GEOGRAPHIC_DATA] mexican [GEOGRAPHIC_DATA]" at bounding box center [888, 424] width 1246 height 705
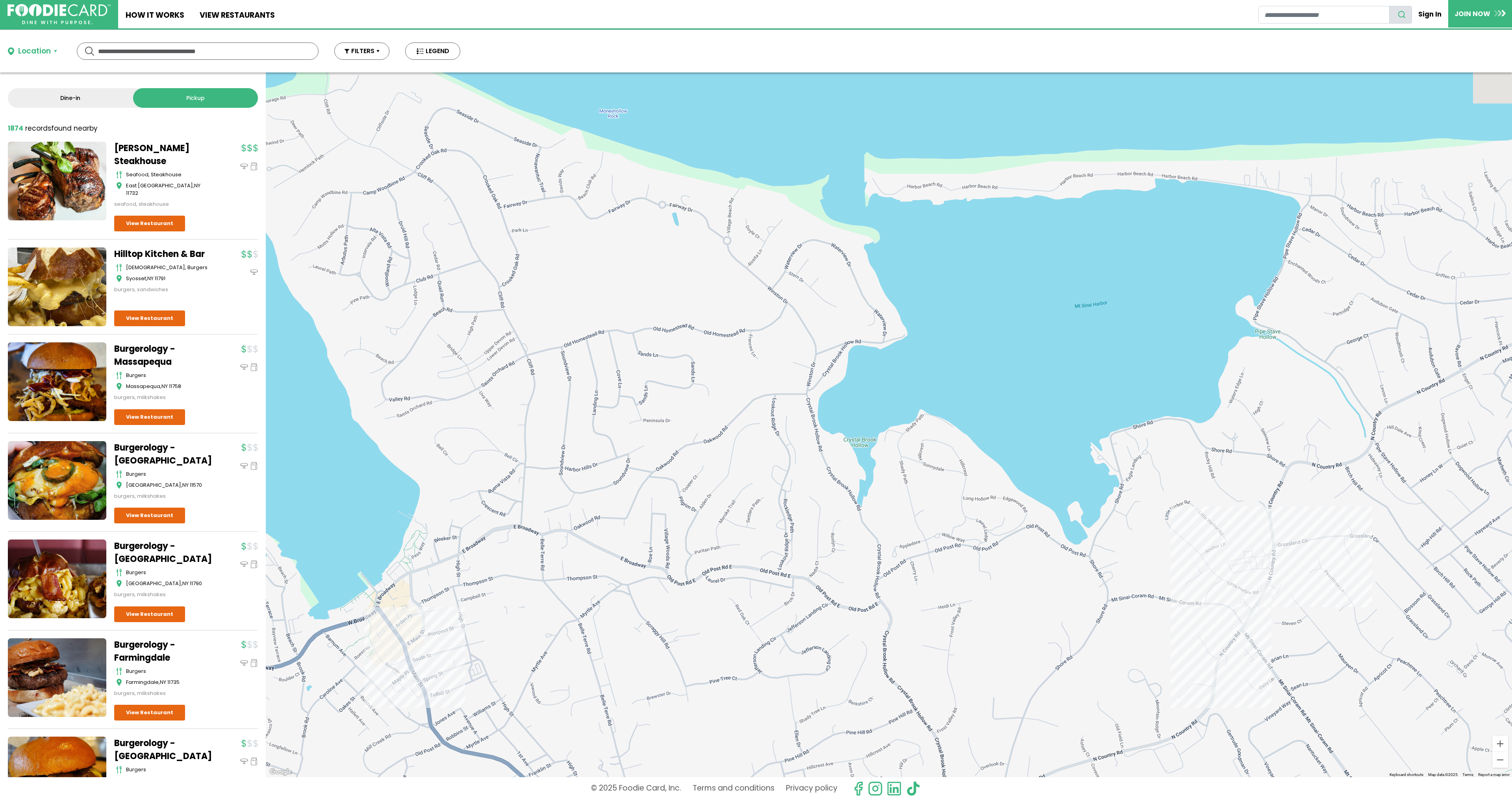
drag, startPoint x: 922, startPoint y: 332, endPoint x: 833, endPoint y: 567, distance: 251.3
click at [833, 532] on div "[GEOGRAPHIC_DATA] - Mt. [GEOGRAPHIC_DATA] mexican [GEOGRAPHIC_DATA]" at bounding box center [888, 424] width 1246 height 705
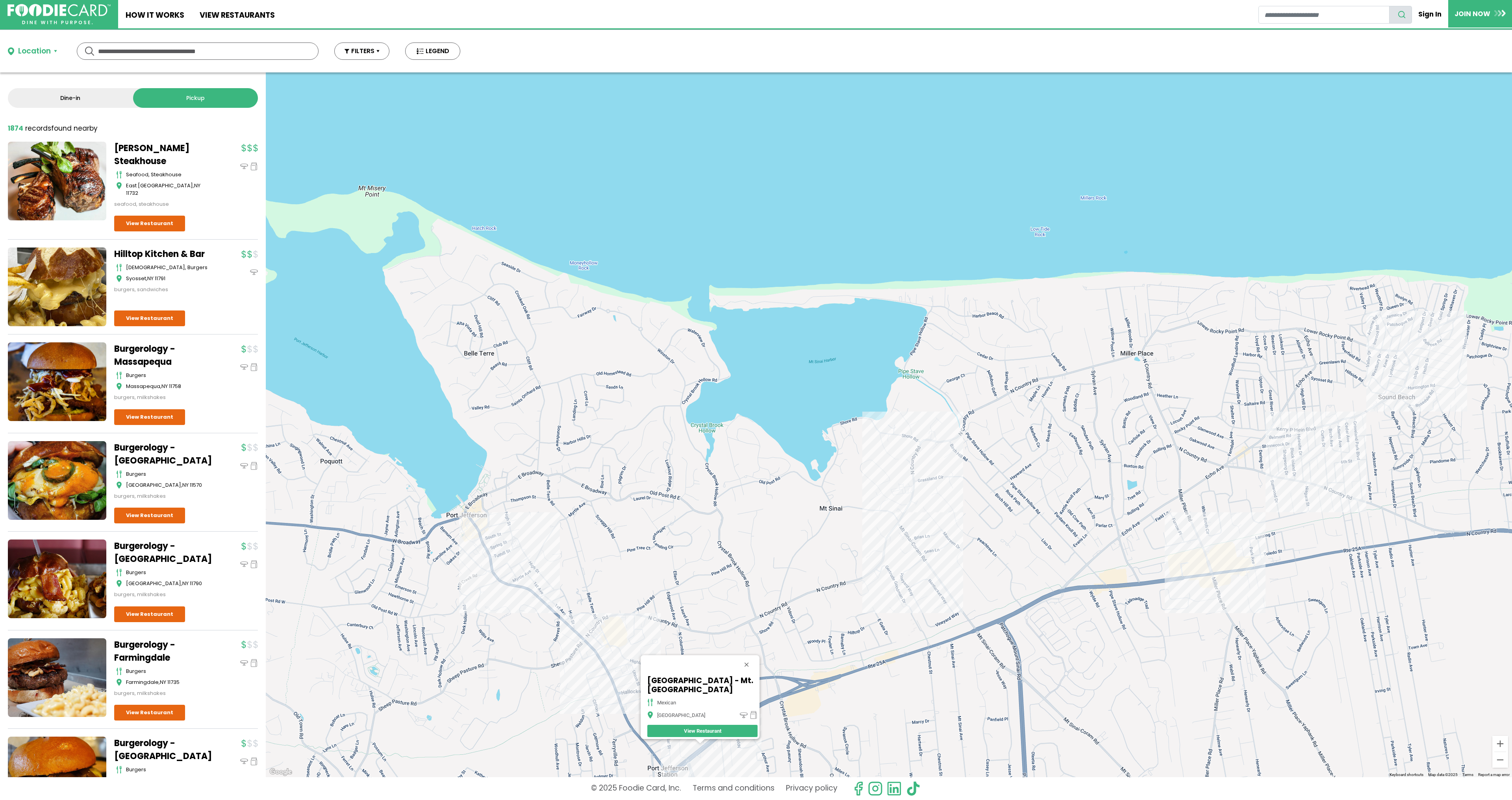
click at [905, 532] on div "[GEOGRAPHIC_DATA] - Mt. [GEOGRAPHIC_DATA] mexican [GEOGRAPHIC_DATA]" at bounding box center [888, 424] width 1246 height 705
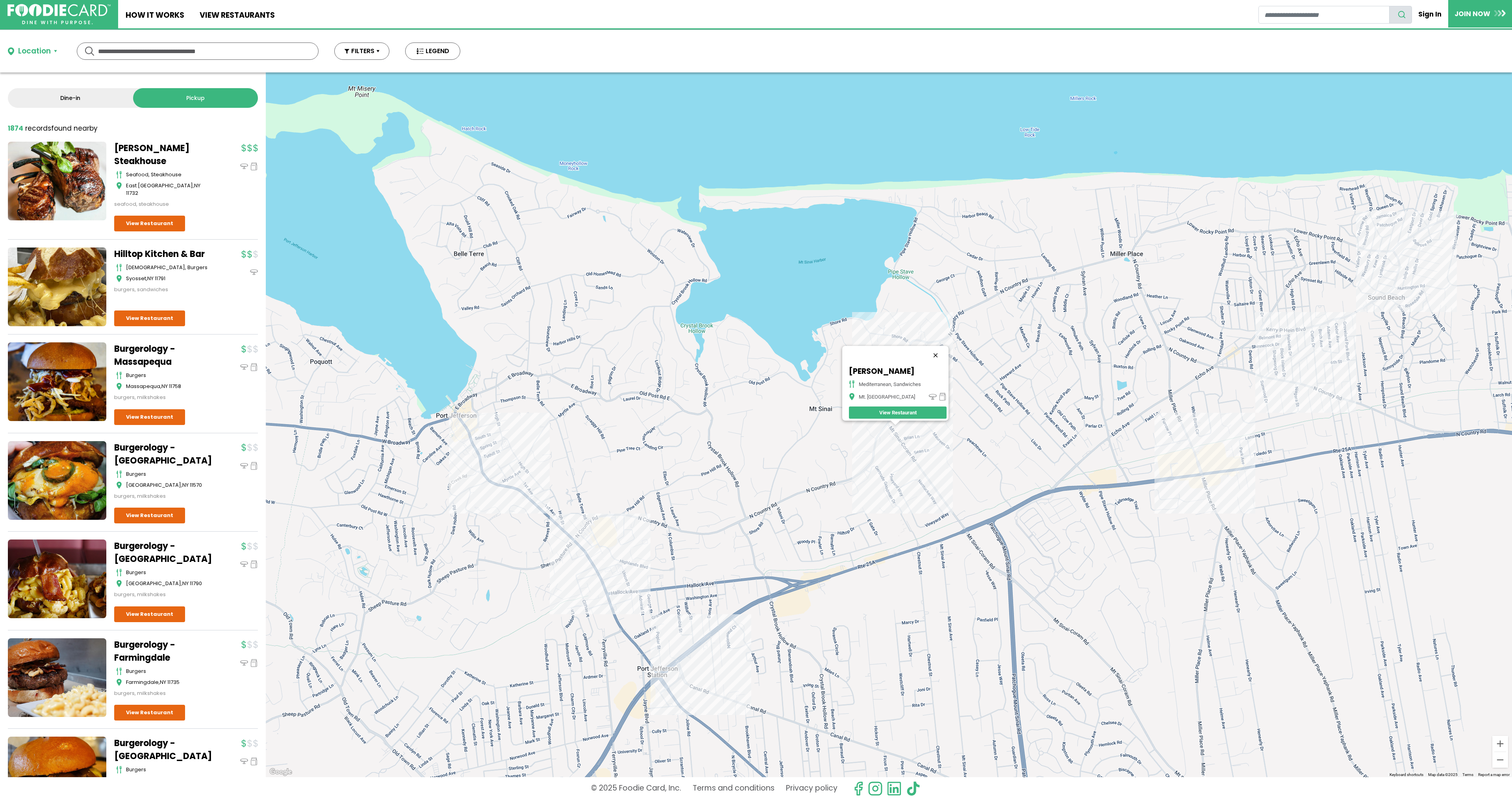
click at [941, 354] on button "Close" at bounding box center [936, 356] width 19 height 19
click at [909, 408] on div at bounding box center [888, 424] width 1246 height 705
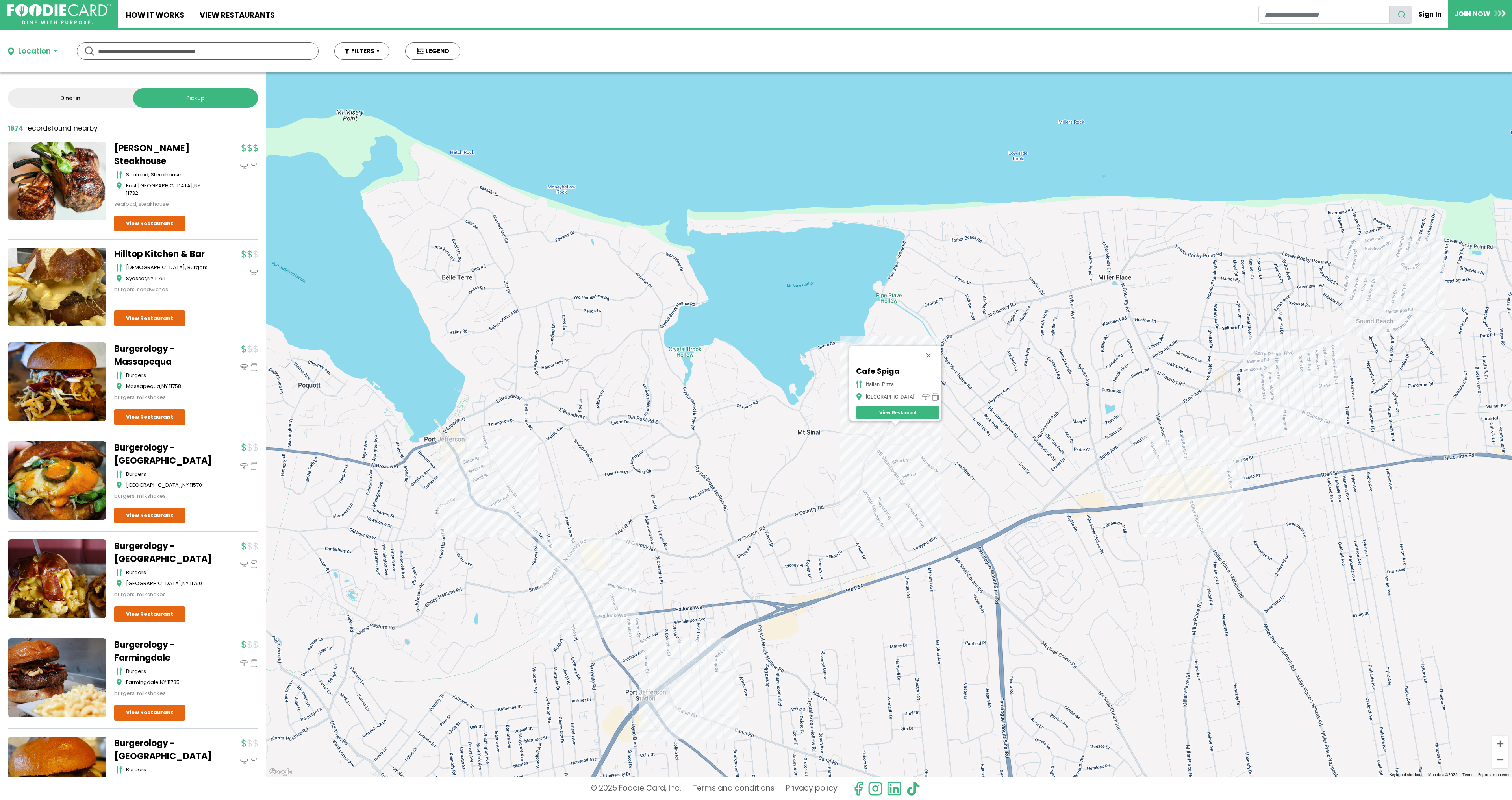
click at [1008, 489] on div "Cafe Spiga italian, pizza [GEOGRAPHIC_DATA]" at bounding box center [888, 424] width 1246 height 705
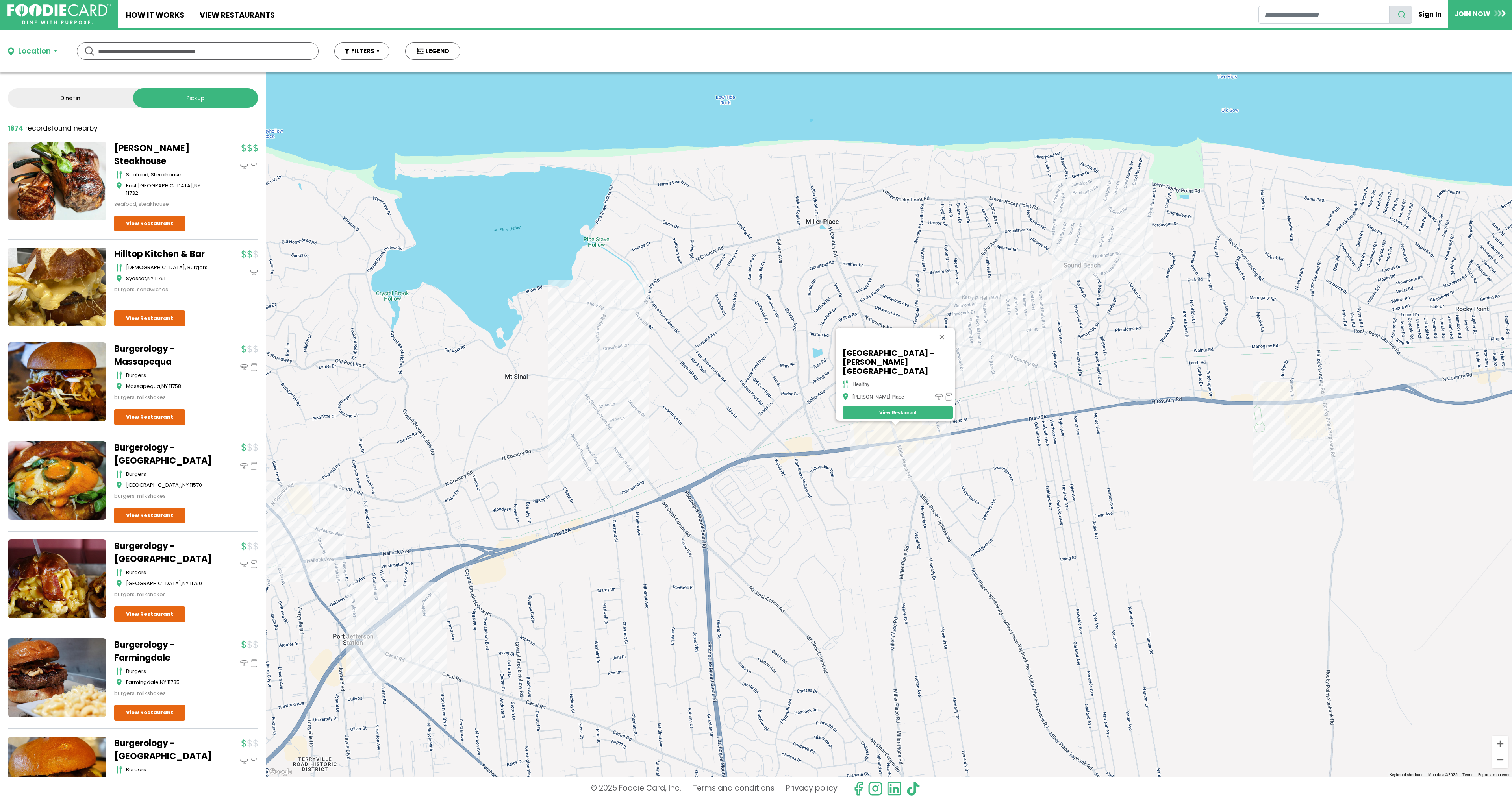
click at [939, 445] on div "[GEOGRAPHIC_DATA] - [PERSON_NAME] Place healthy [PERSON_NAME] Place View Restau…" at bounding box center [888, 424] width 1246 height 705
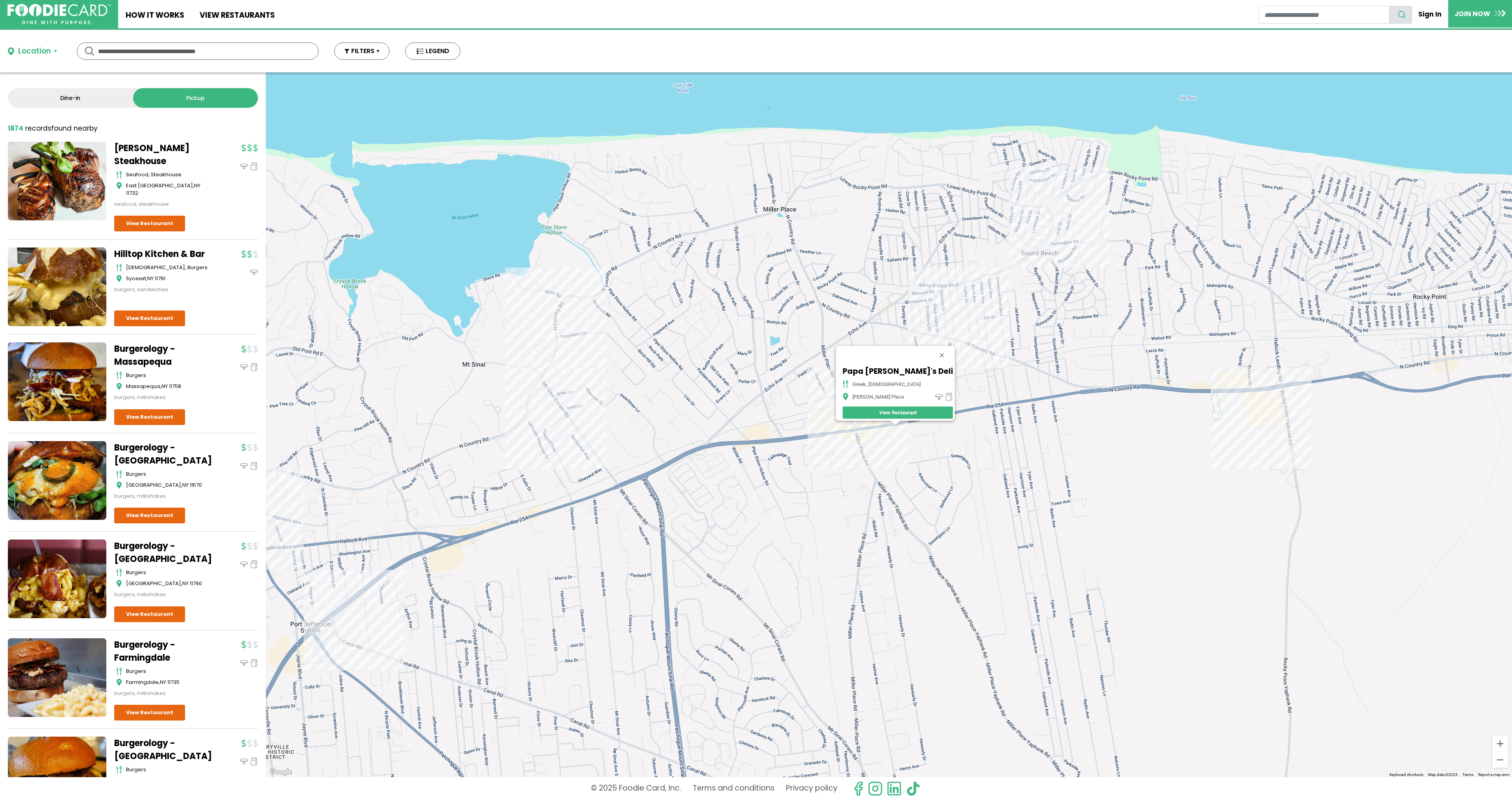
click at [933, 272] on div "Papa [PERSON_NAME]'s Deli Greek, American [PERSON_NAME] Place View Restaurant" at bounding box center [888, 424] width 1246 height 705
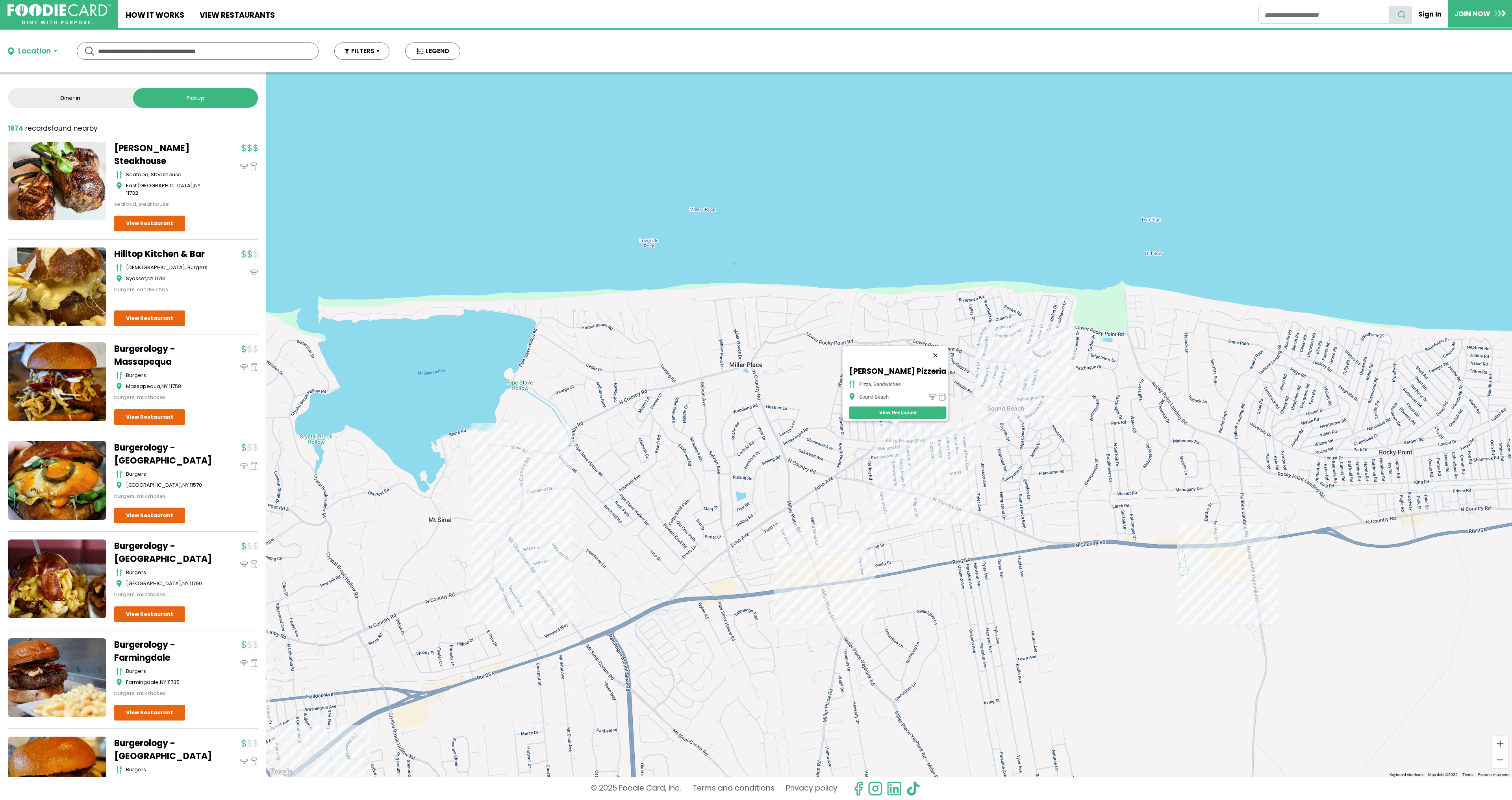
click at [931, 347] on button "Close" at bounding box center [935, 356] width 19 height 19
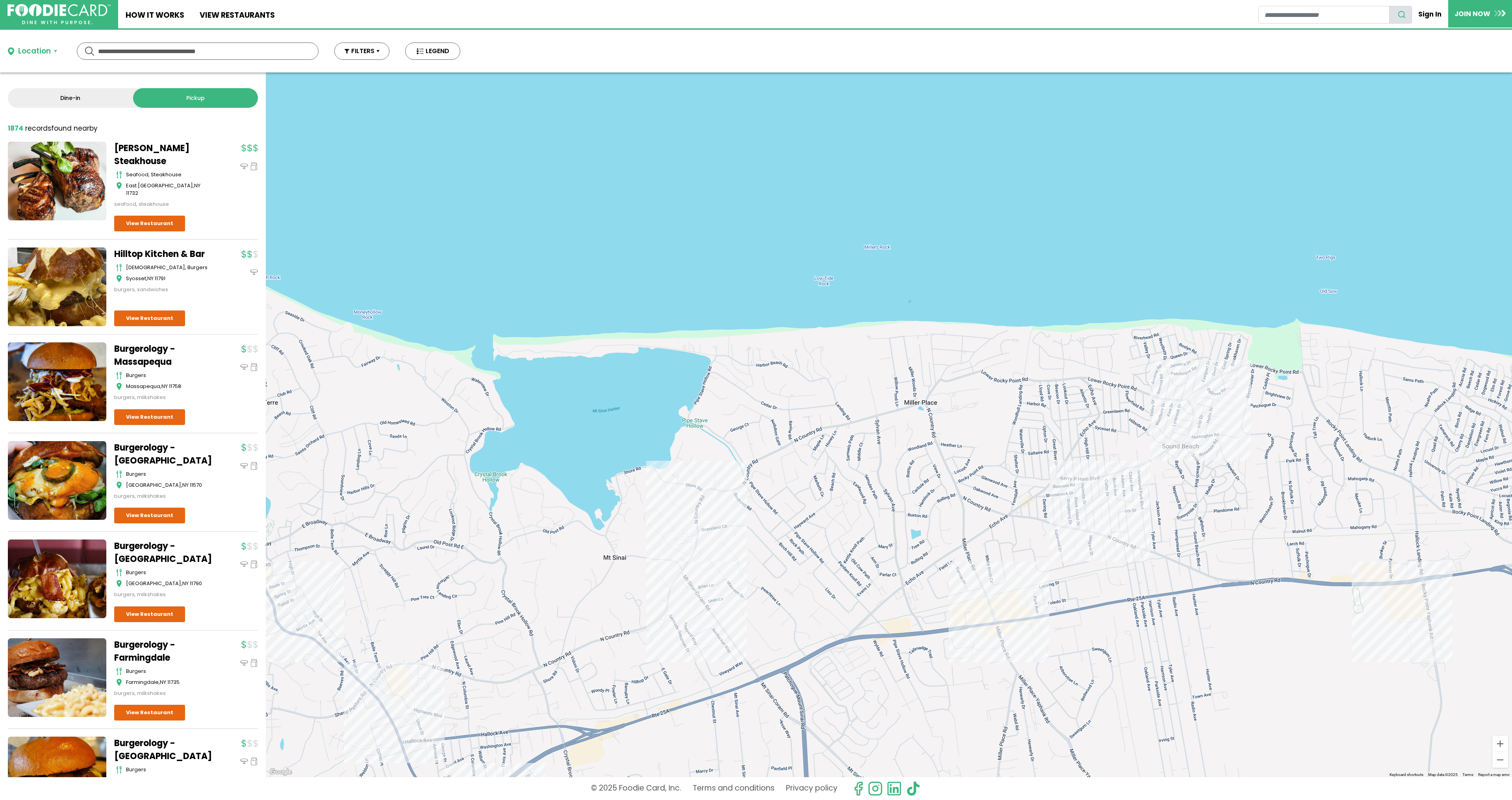
drag, startPoint x: 454, startPoint y: 434, endPoint x: 709, endPoint y: 462, distance: 256.5
click at [700, 468] on div at bounding box center [888, 424] width 1246 height 705
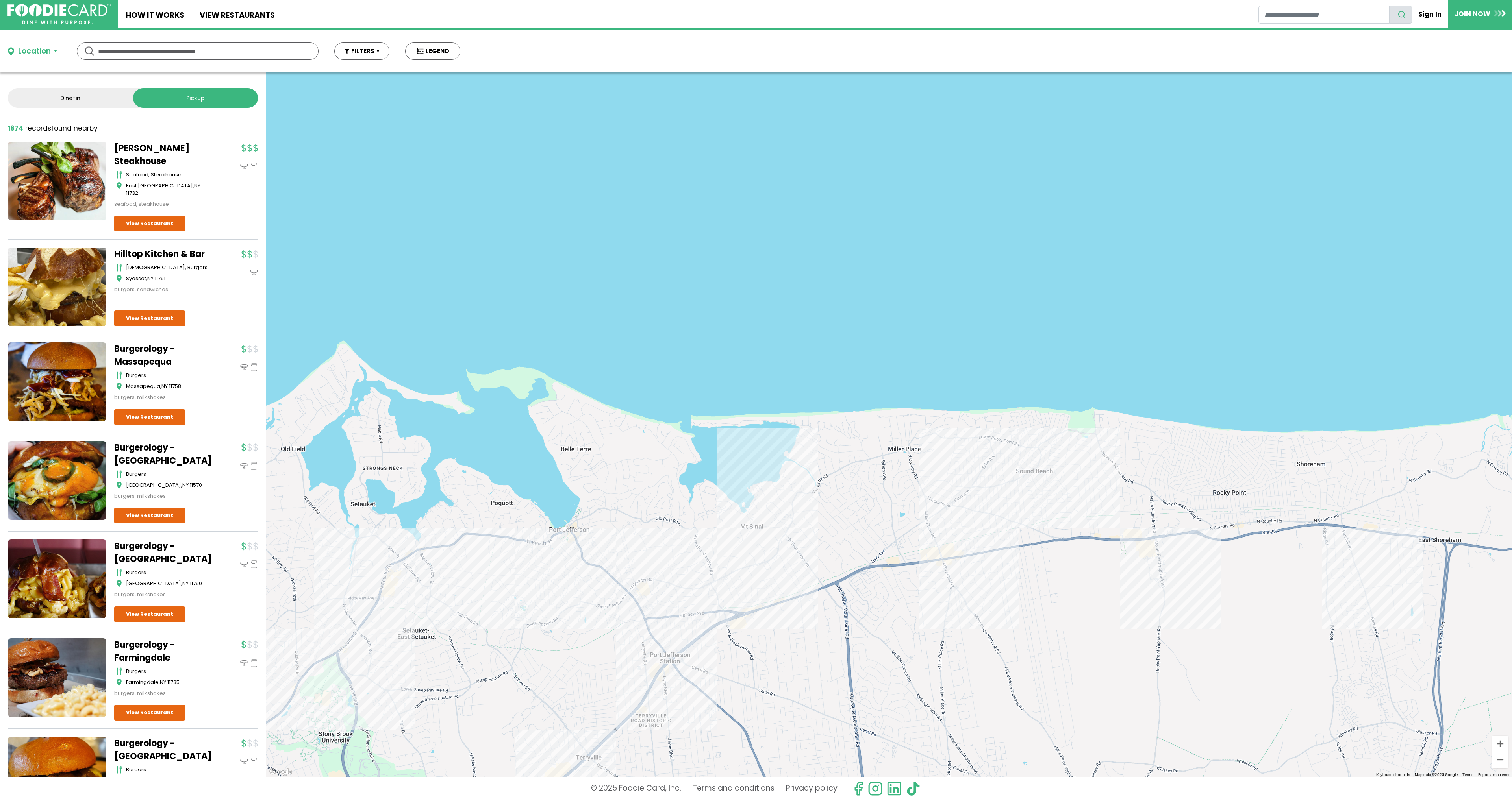
click at [1008, 474] on div at bounding box center [888, 424] width 1246 height 705
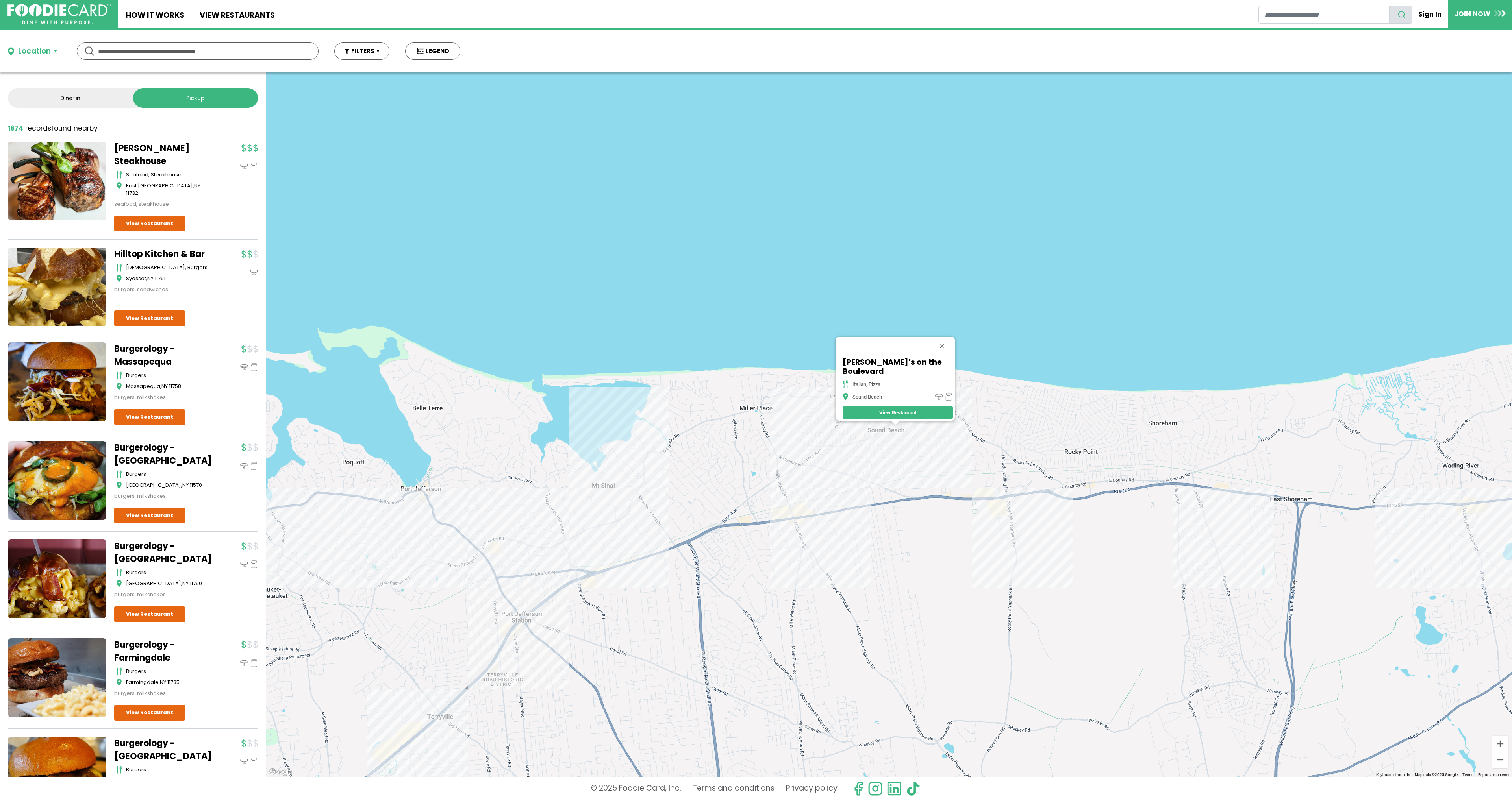
click at [833, 447] on div "[PERSON_NAME]’s on the Boulevard italian, pizza Sound Beach View Restaurant" at bounding box center [888, 424] width 1246 height 705
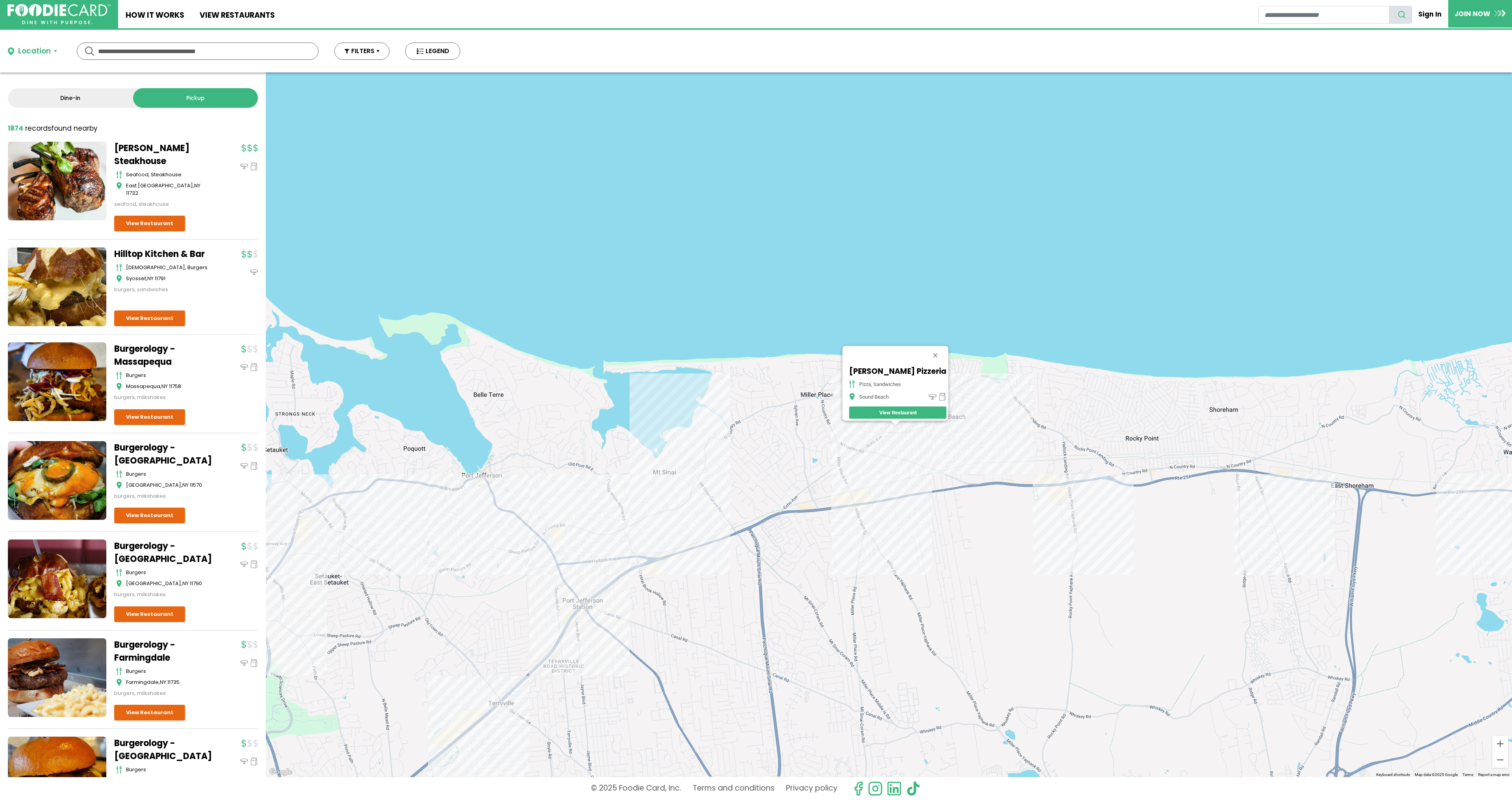
click at [1008, 481] on div "[PERSON_NAME] Pizzeria pizza, sandwiches Sound Beach View Restaurant" at bounding box center [888, 424] width 1246 height 705
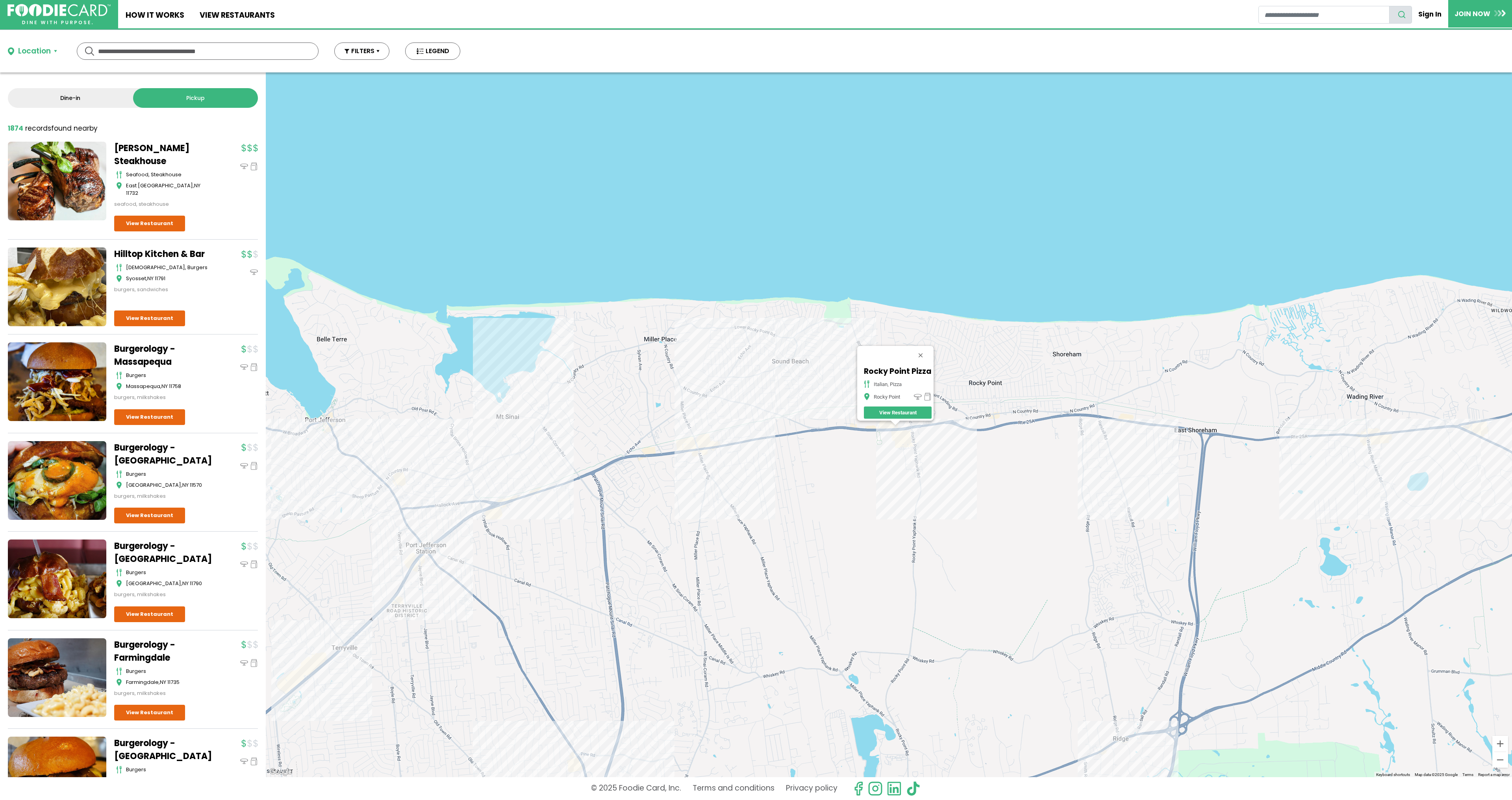
click at [912, 441] on div "Rocky Point Pizza italian, pizza Rocky Point View Restaurant" at bounding box center [888, 424] width 1246 height 705
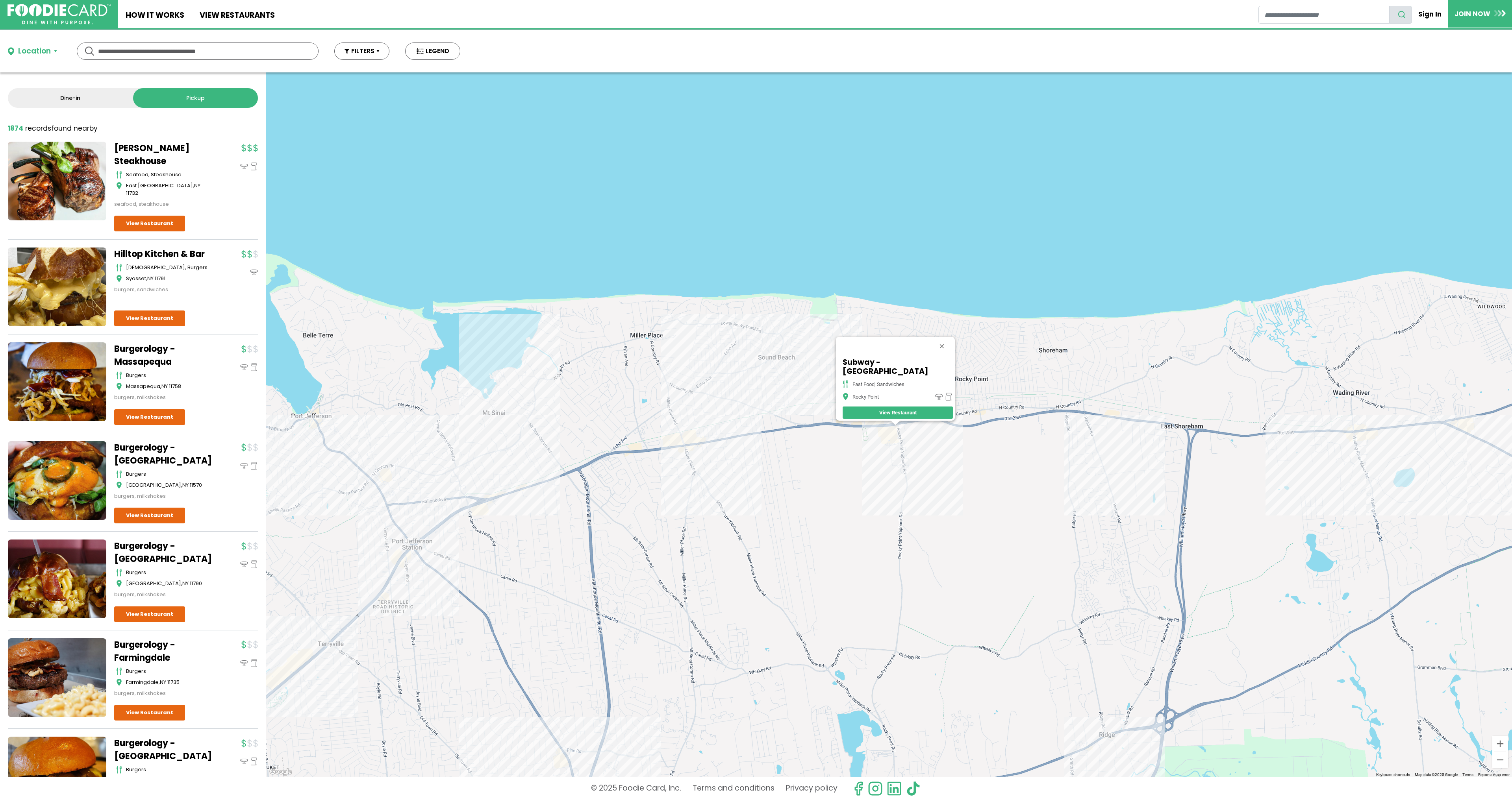
click at [906, 431] on div "Subway - [GEOGRAPHIC_DATA] fast food, sandwiches [GEOGRAPHIC_DATA] Restaurant" at bounding box center [888, 424] width 1246 height 705
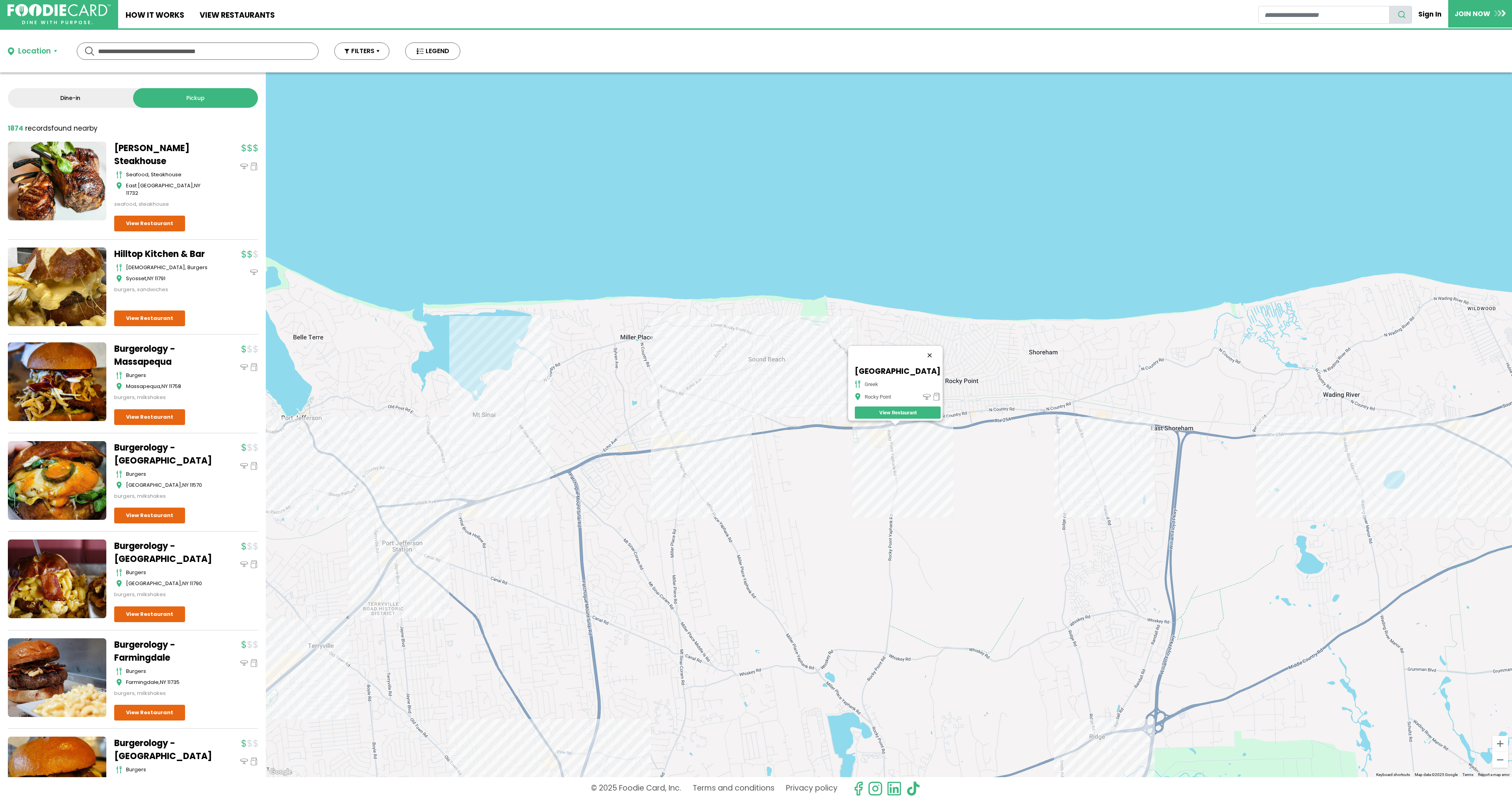
click at [922, 351] on button "Close" at bounding box center [929, 356] width 19 height 19
click at [1008, 423] on div at bounding box center [888, 424] width 1246 height 705
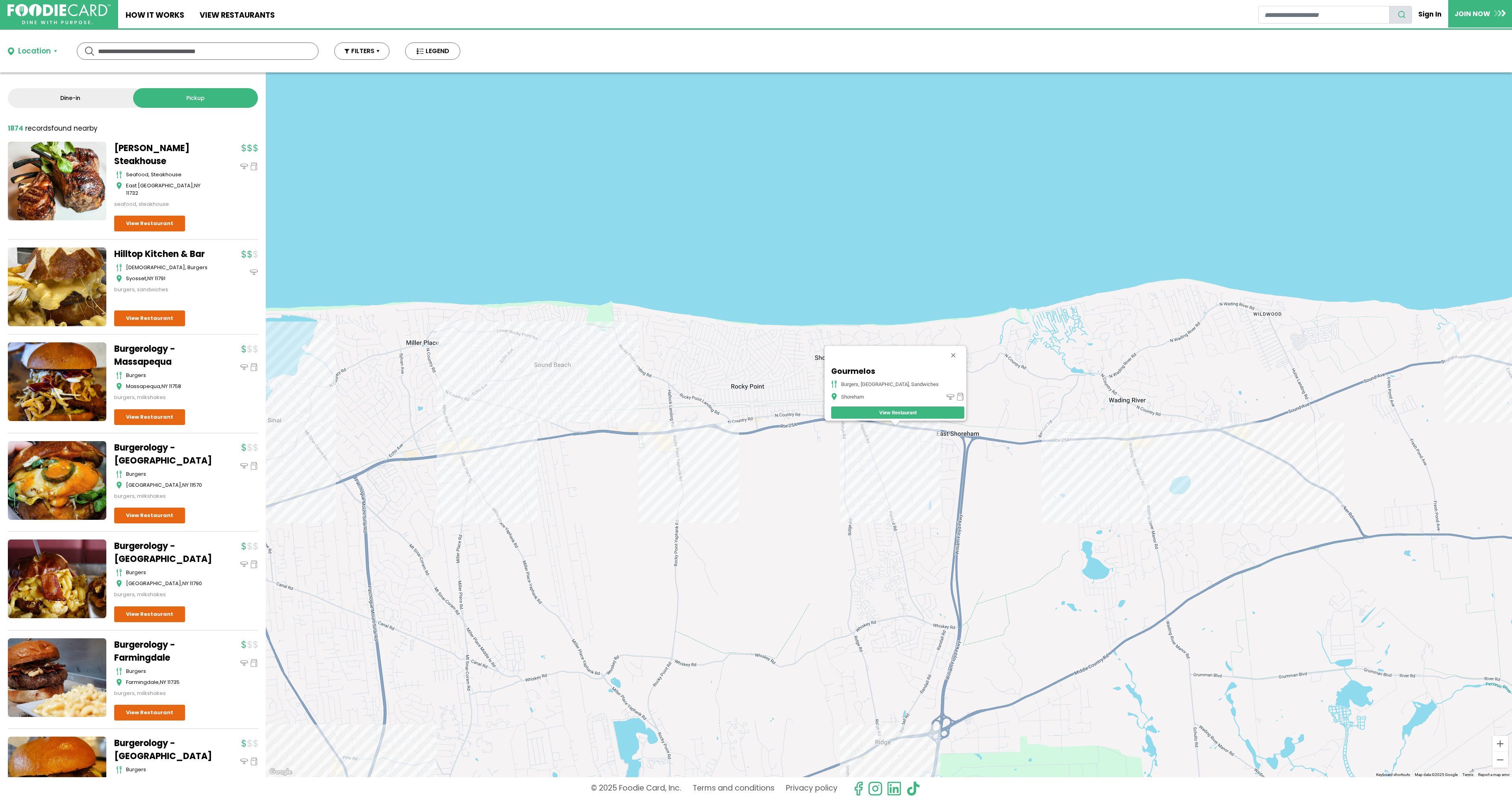
drag, startPoint x: 947, startPoint y: 349, endPoint x: 866, endPoint y: 349, distance: 81.0
click at [946, 349] on button "Close" at bounding box center [953, 356] width 19 height 19
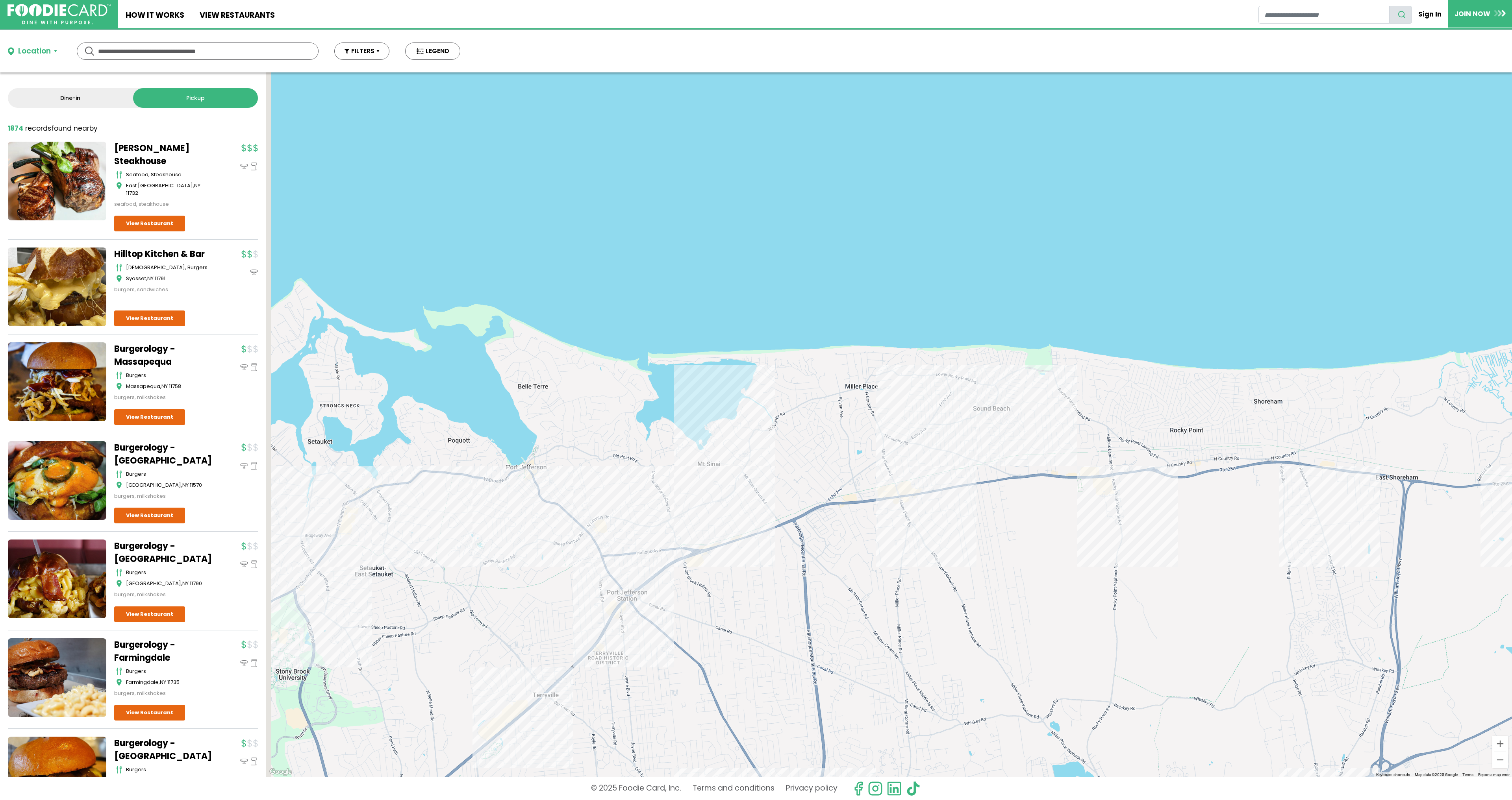
drag, startPoint x: 444, startPoint y: 399, endPoint x: 941, endPoint y: 420, distance: 497.4
click at [931, 434] on div at bounding box center [888, 424] width 1246 height 705
